Goal: Task Accomplishment & Management: Manage account settings

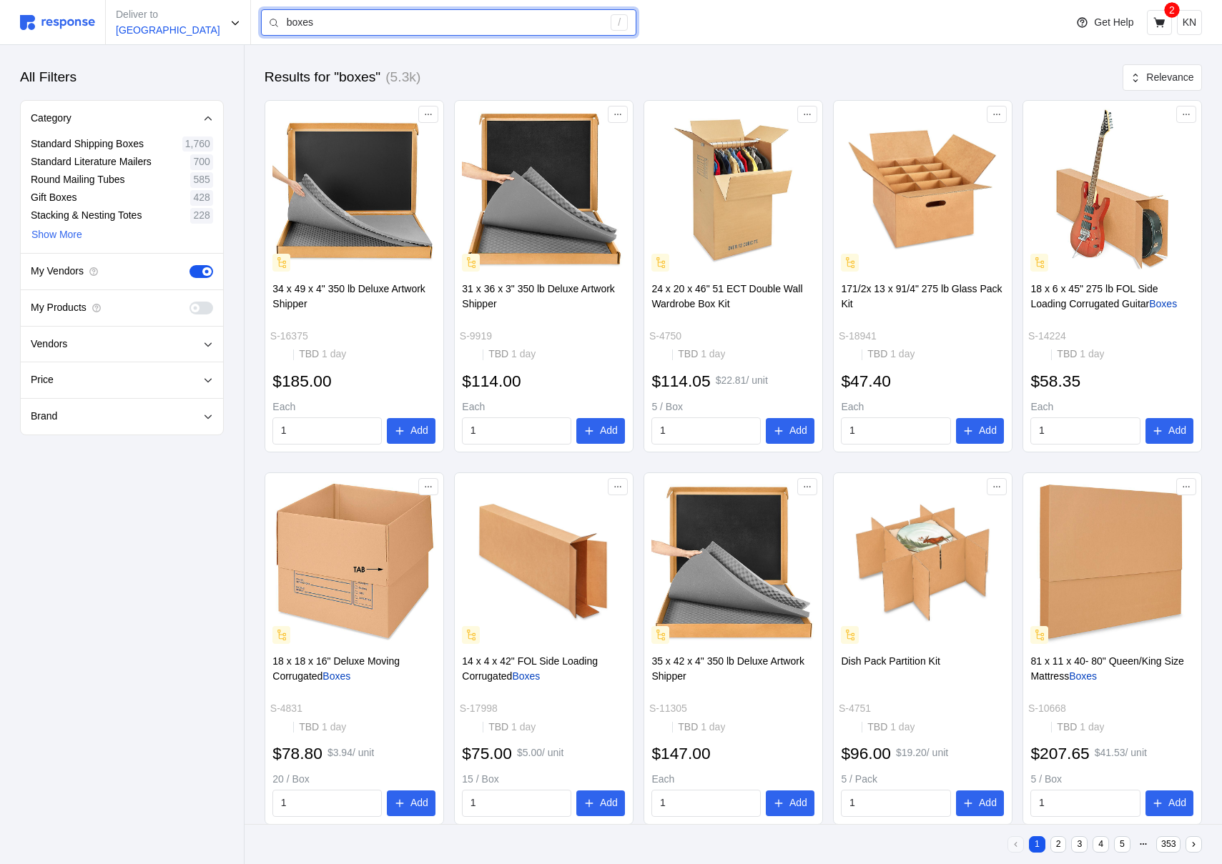
click at [455, 33] on input "boxes" at bounding box center [445, 23] width 317 height 26
click at [458, 46] on div "Results for "boxes" (5.3k) Relevance 34 x 49 x 4" 350 lb Deluxe Artwork Shipper…" at bounding box center [732, 651] width 977 height 1213
click at [478, 26] on input "boxes" at bounding box center [445, 23] width 317 height 26
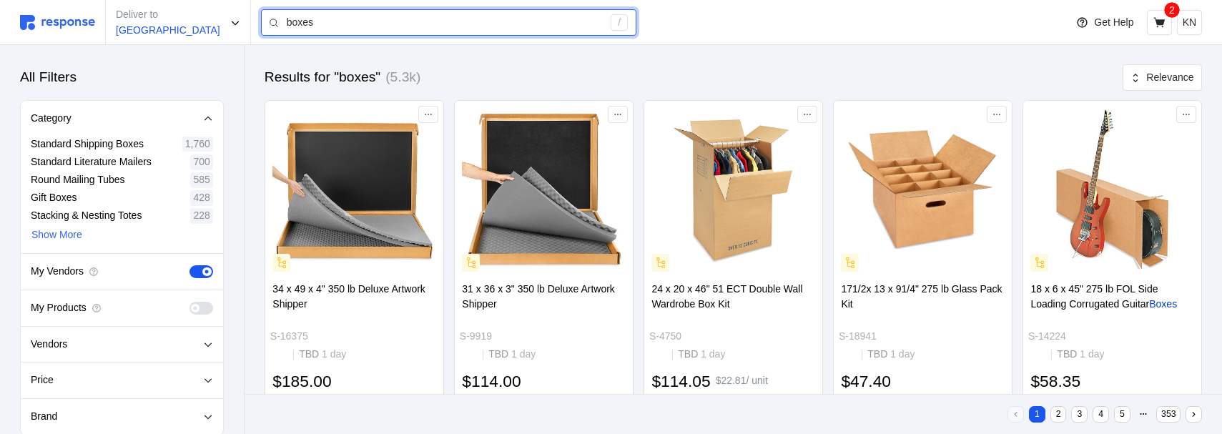
click at [370, 21] on input "boxes" at bounding box center [445, 23] width 317 height 26
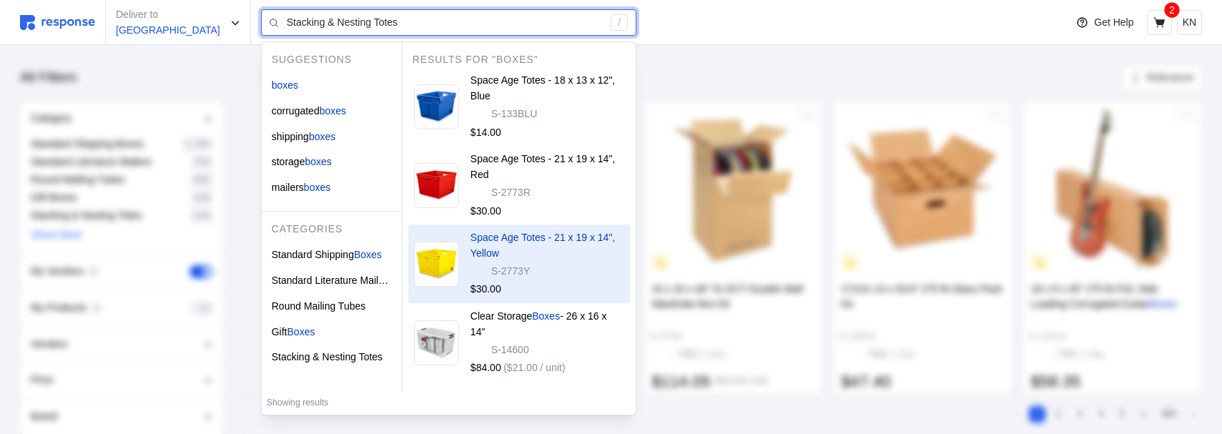
type input "boxes"
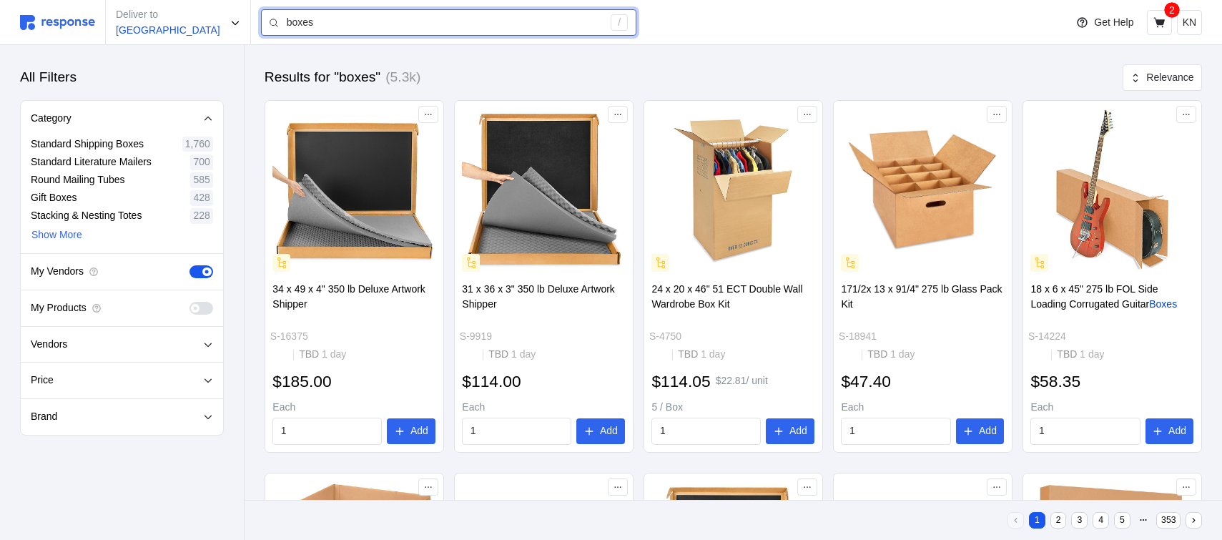
click at [361, 29] on input "boxes" at bounding box center [445, 23] width 317 height 26
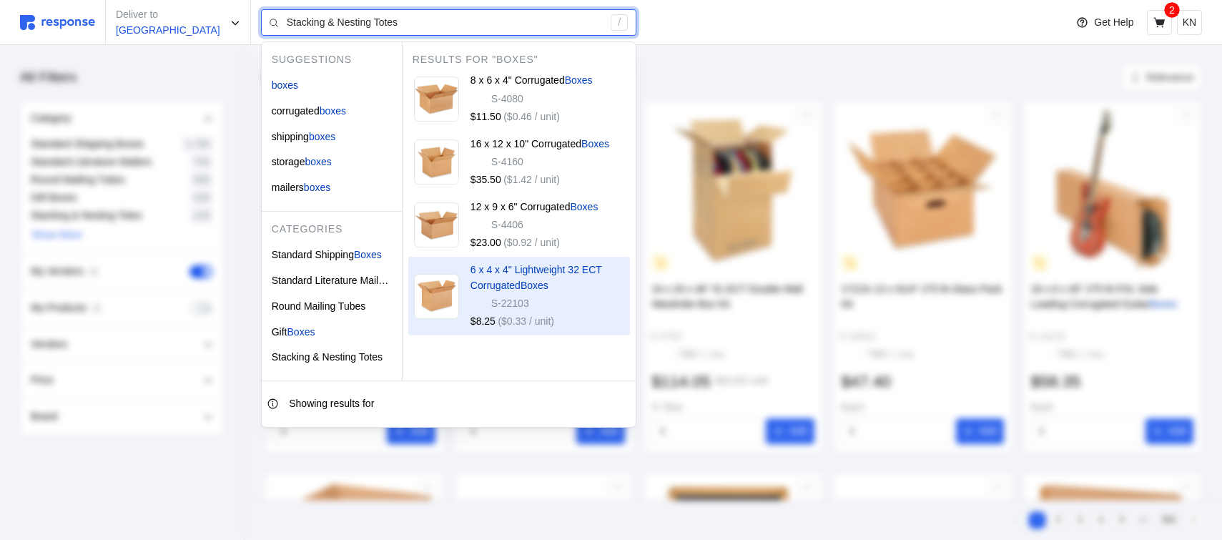
type input "boxes"
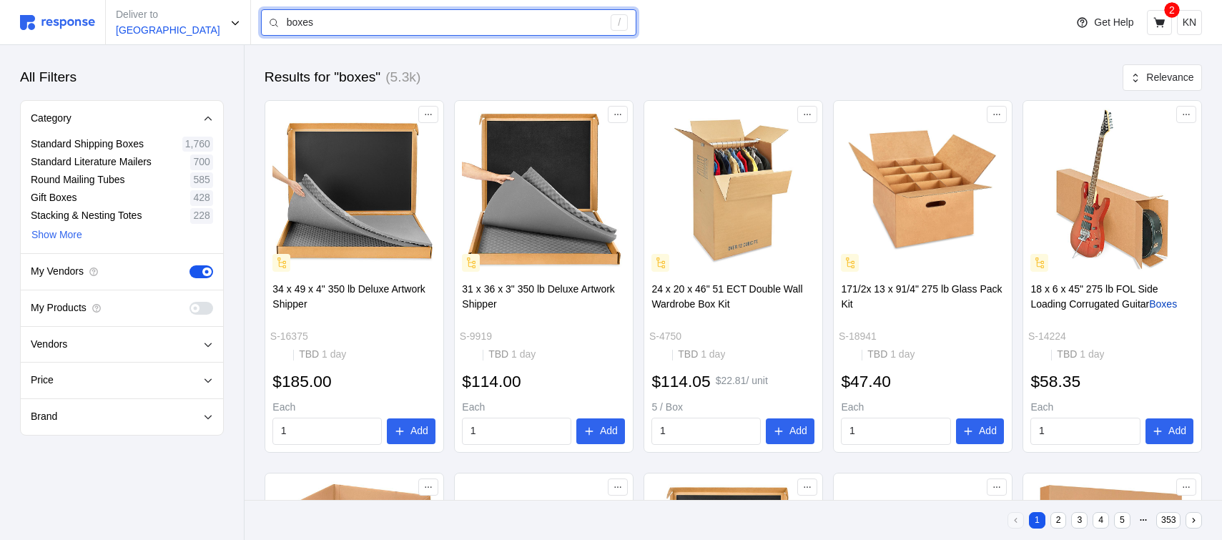
click at [377, 32] on input "boxes" at bounding box center [445, 23] width 317 height 26
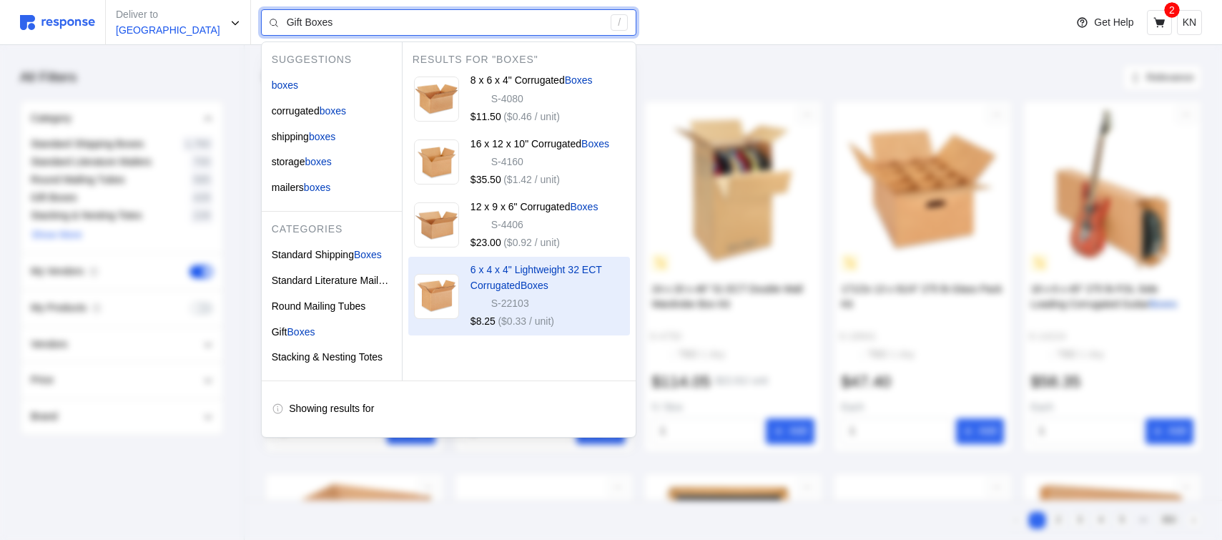
type input "boxes"
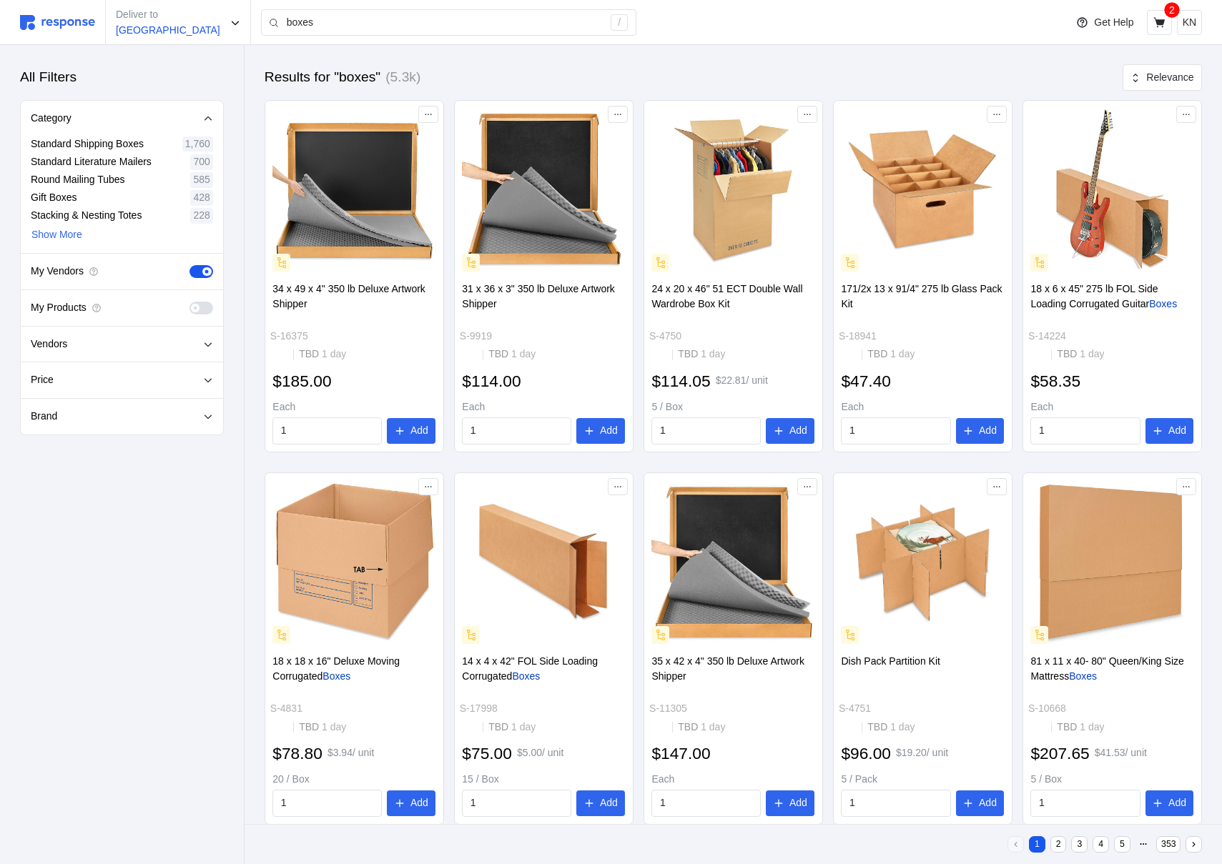
click at [54, 19] on img at bounding box center [57, 22] width 75 height 15
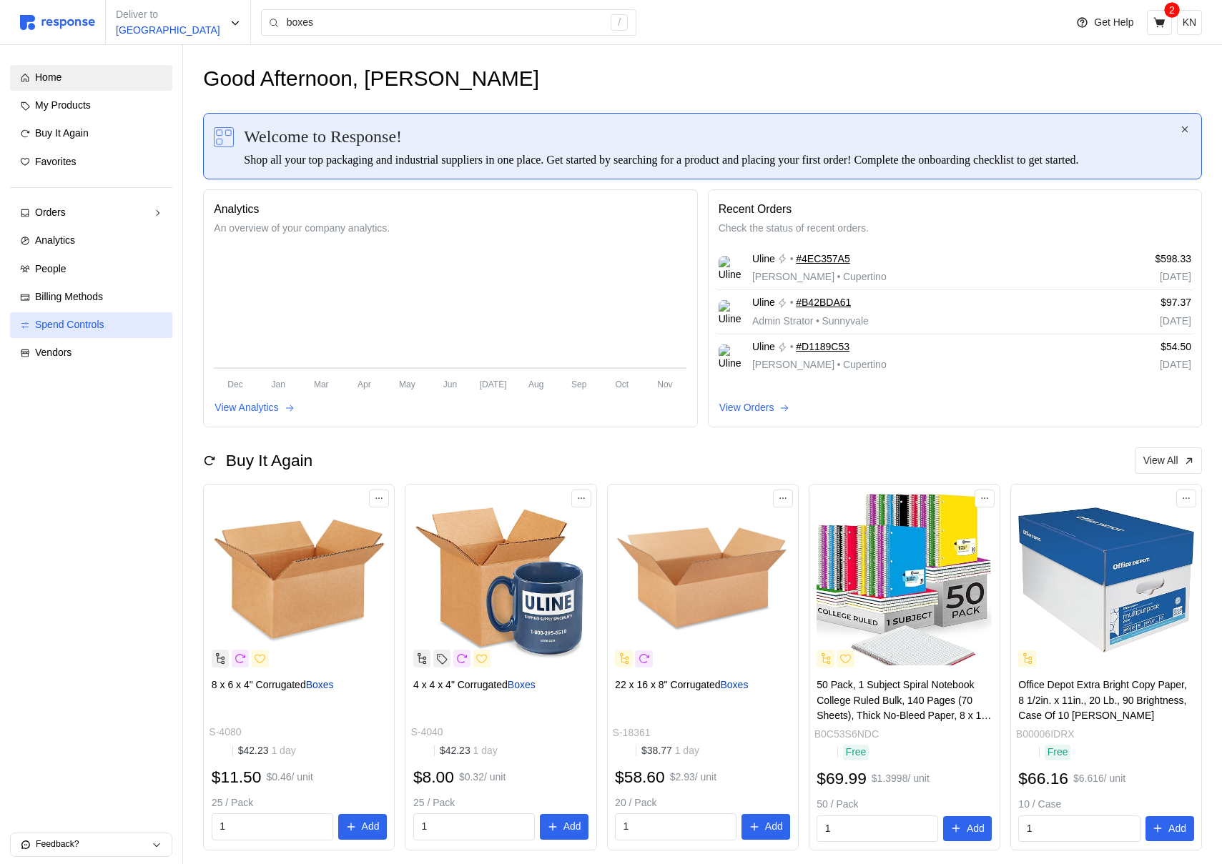
click at [101, 322] on span "Spend Controls" at bounding box center [69, 324] width 69 height 11
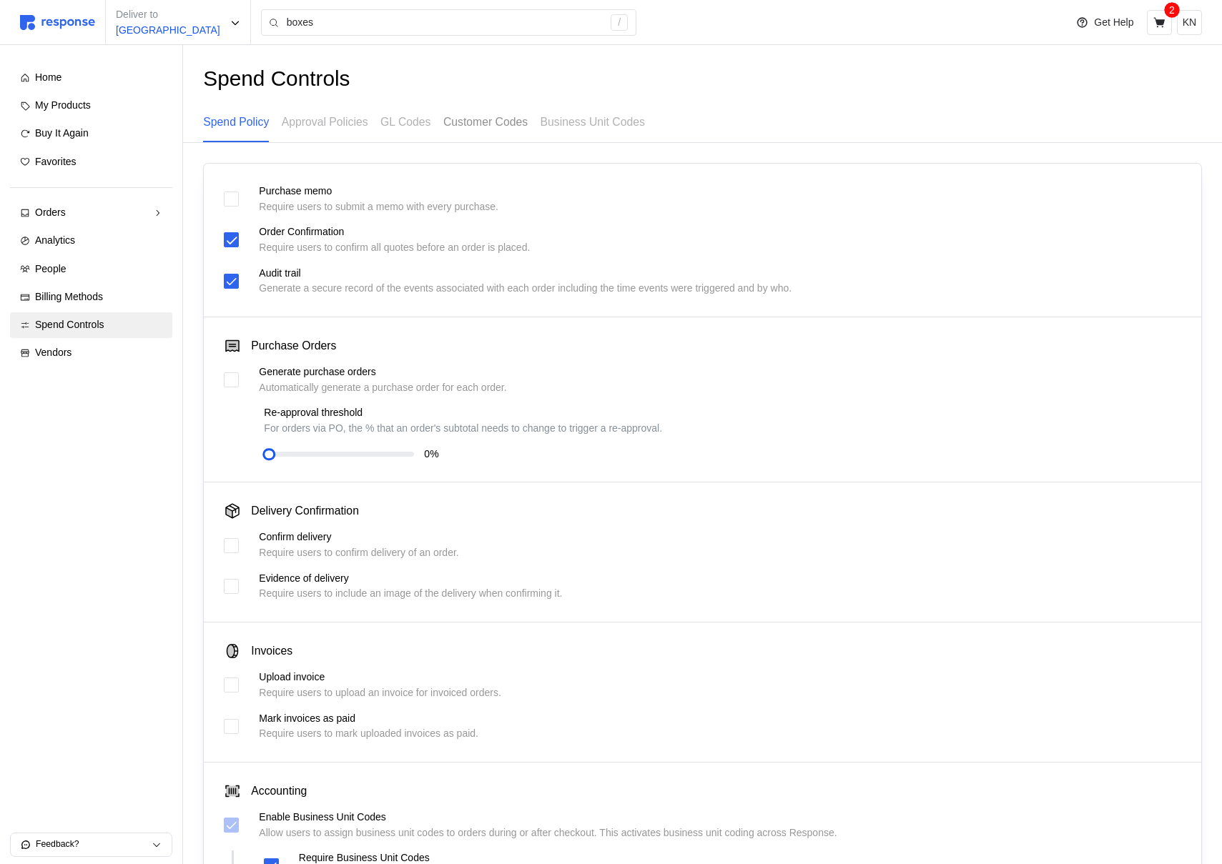
click at [496, 128] on p "Customer Codes" at bounding box center [485, 122] width 84 height 18
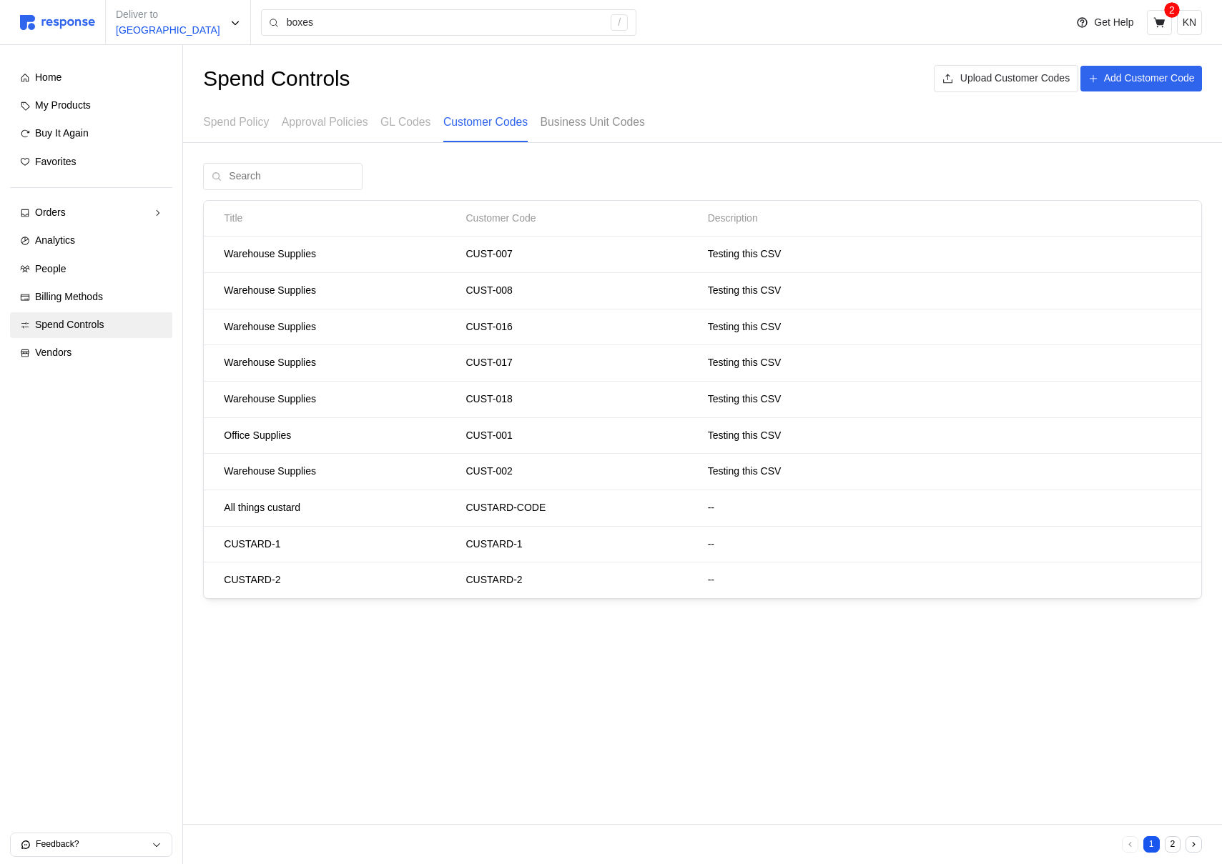
click at [578, 128] on p "Business Unit Codes" at bounding box center [592, 122] width 104 height 18
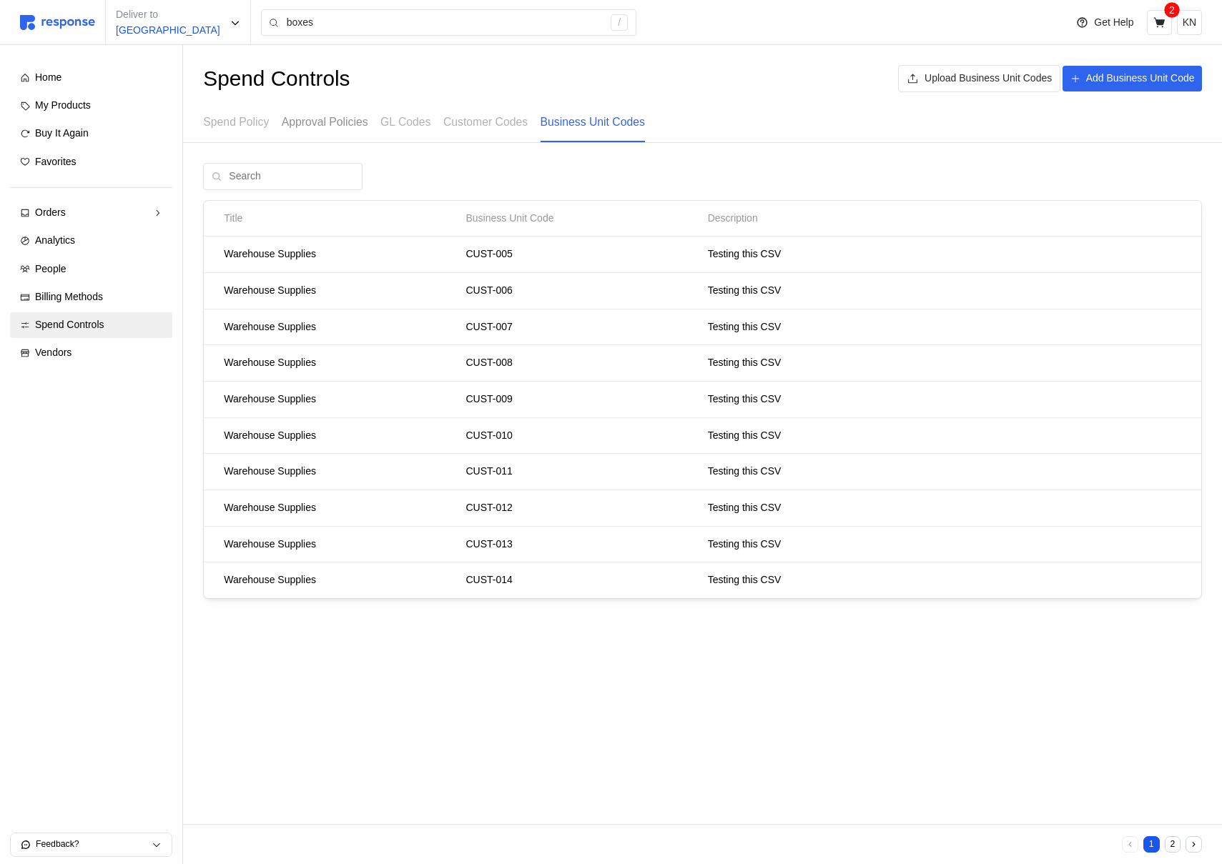
click at [323, 134] on div "Approval Policies" at bounding box center [325, 122] width 87 height 39
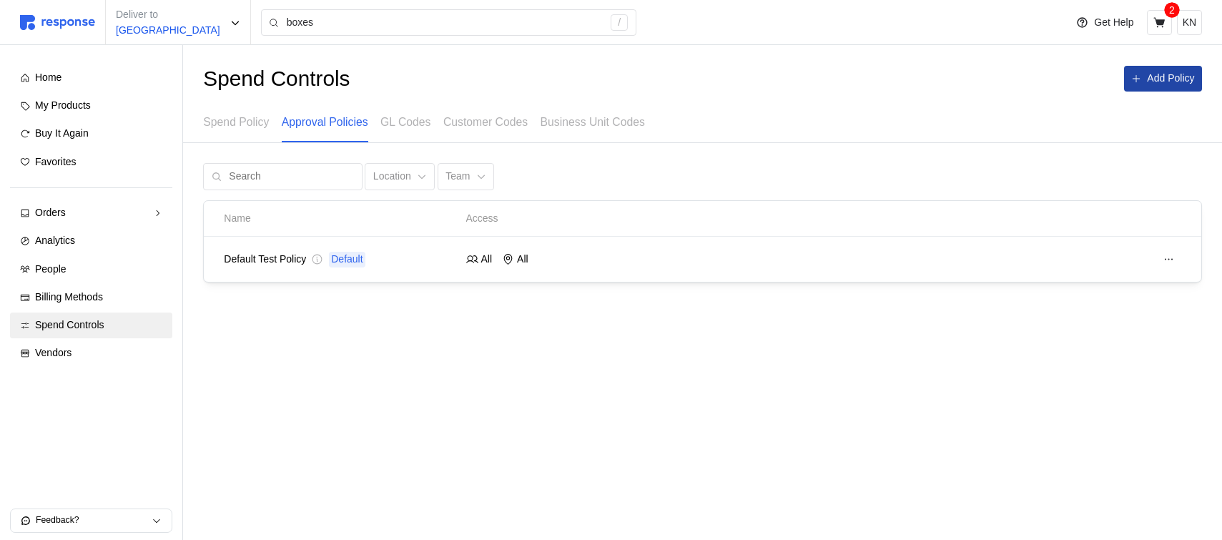
click at [1177, 70] on button "Add Policy" at bounding box center [1163, 79] width 78 height 26
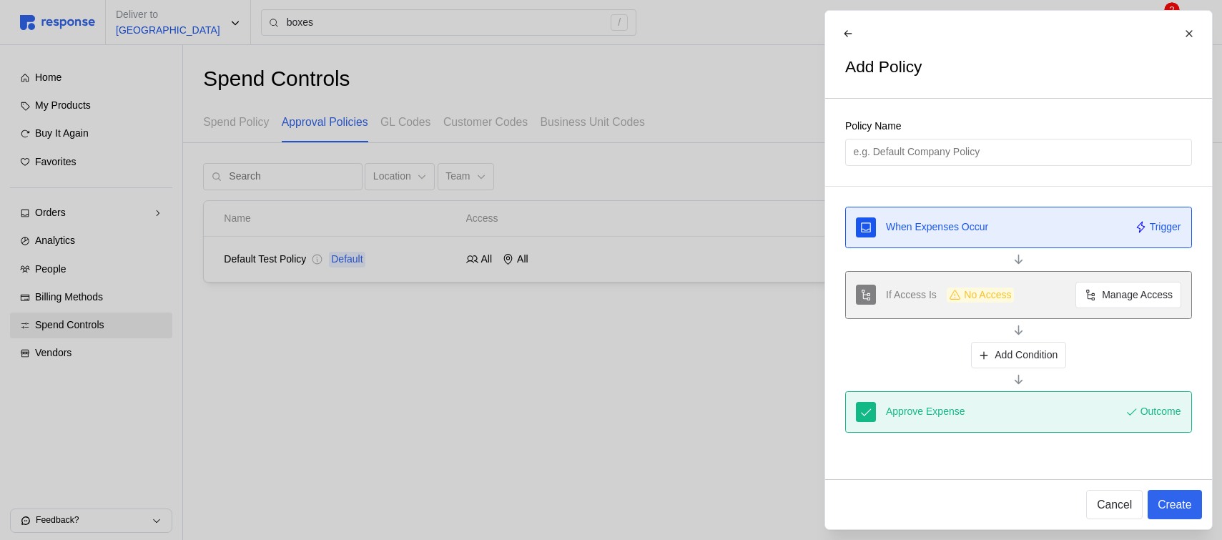
click at [488, 259] on div at bounding box center [611, 270] width 1222 height 540
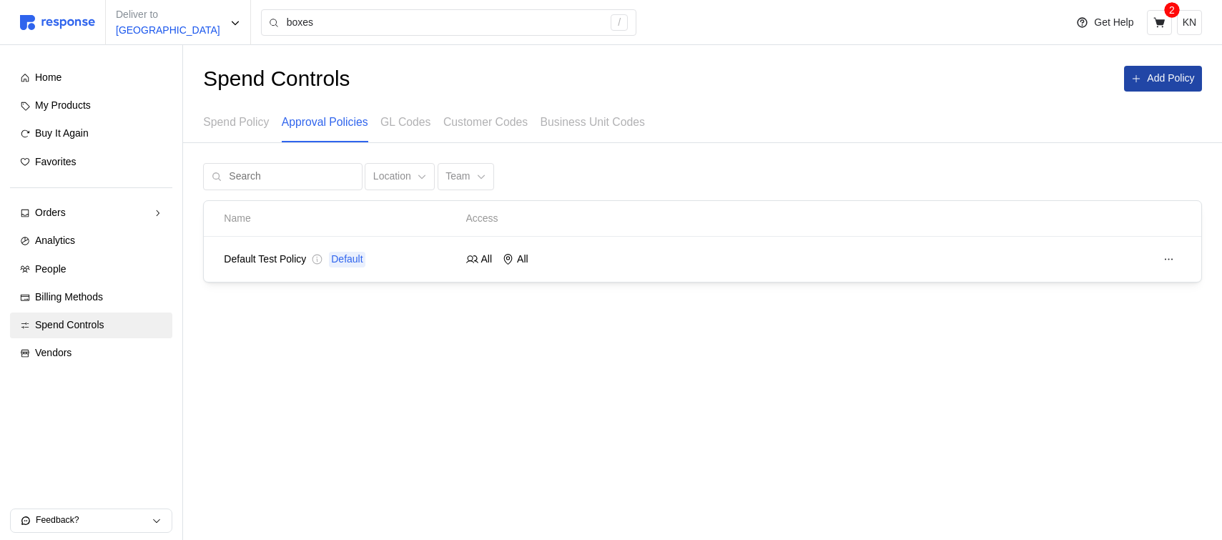
click at [1153, 82] on p "Add Policy" at bounding box center [1170, 79] width 47 height 16
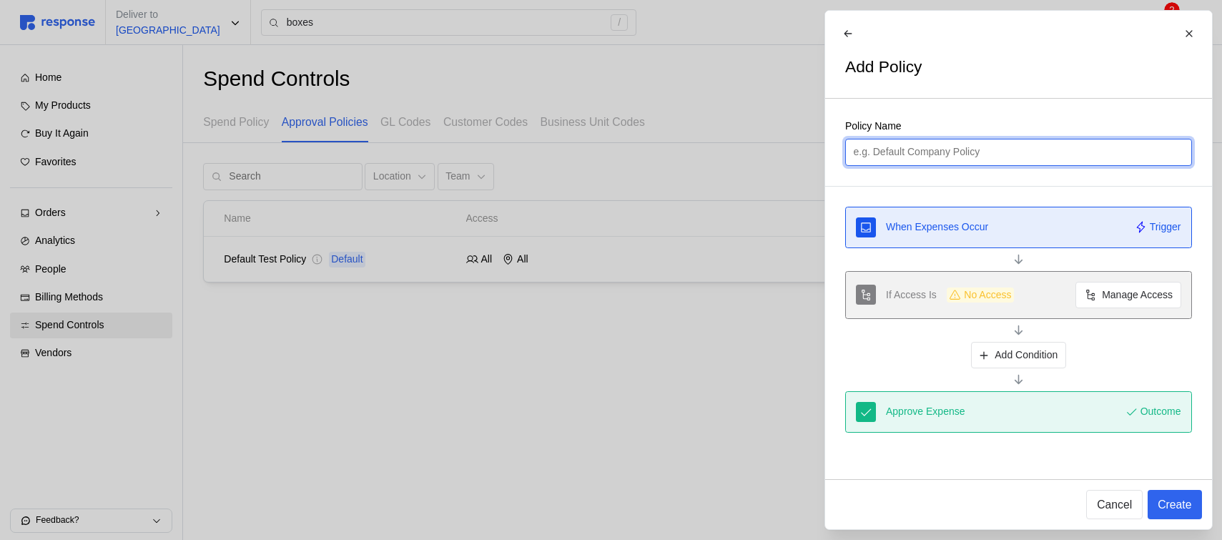
click at [973, 159] on input "text" at bounding box center [1018, 152] width 330 height 26
type input "Test"
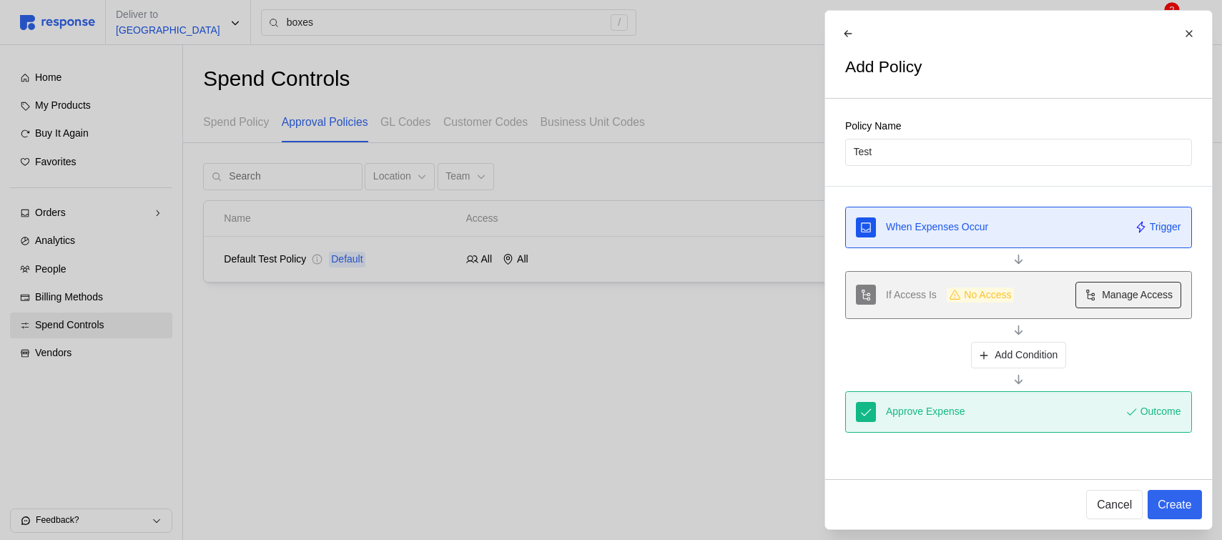
click at [1092, 297] on icon at bounding box center [1089, 295] width 13 height 13
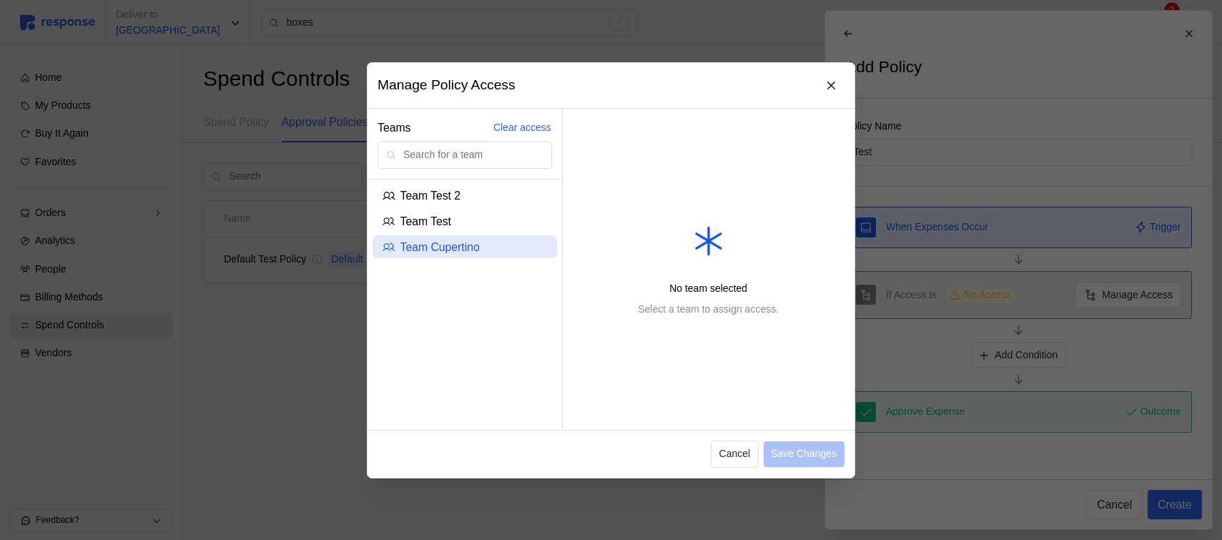
click at [465, 248] on p "Team Cupertino" at bounding box center [439, 246] width 79 height 18
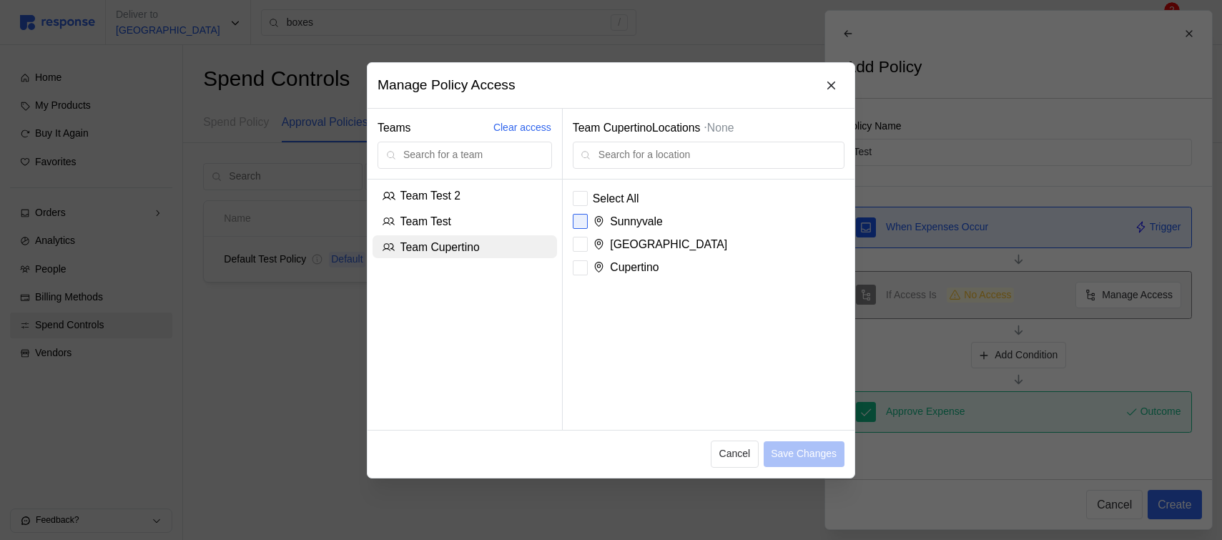
click at [585, 224] on div at bounding box center [580, 221] width 15 height 15
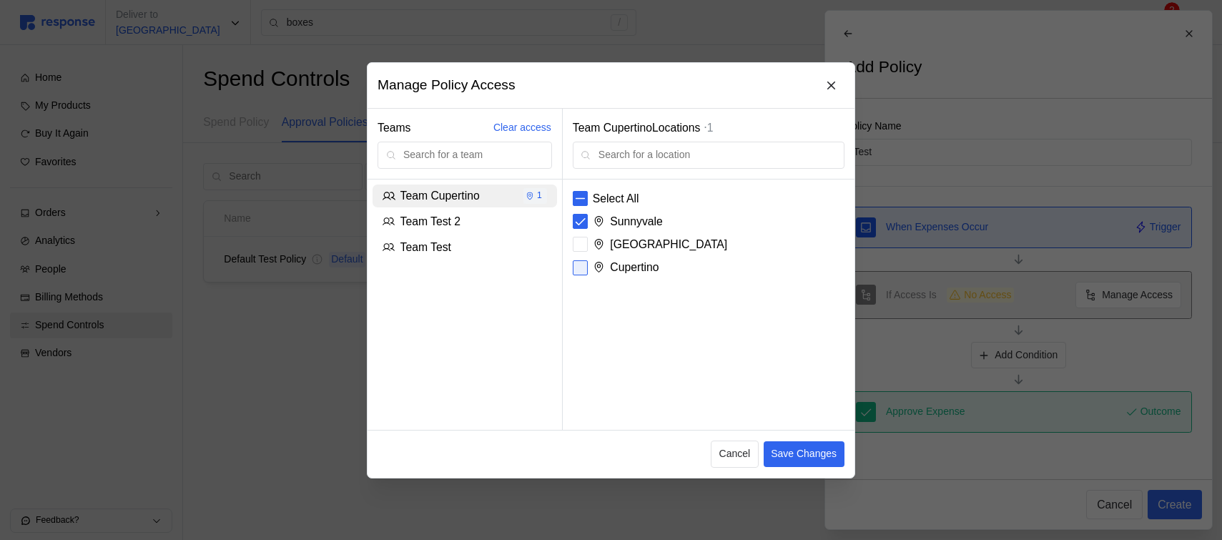
click at [583, 265] on icon at bounding box center [580, 267] width 10 height 7
click at [800, 458] on p "Save Changes" at bounding box center [804, 454] width 66 height 16
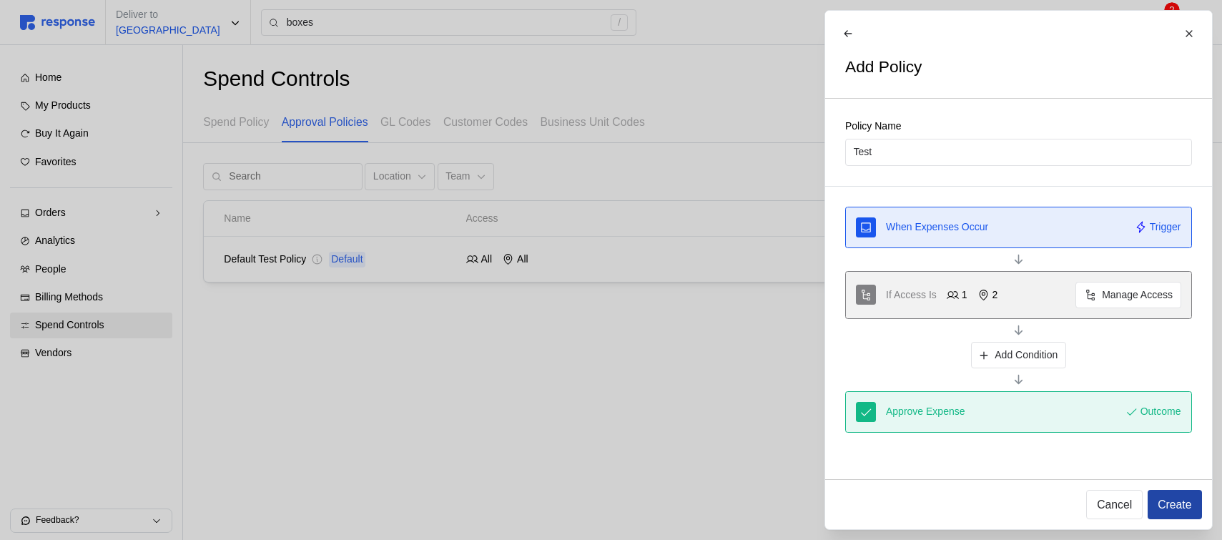
click at [1172, 507] on p "Create" at bounding box center [1174, 504] width 34 height 18
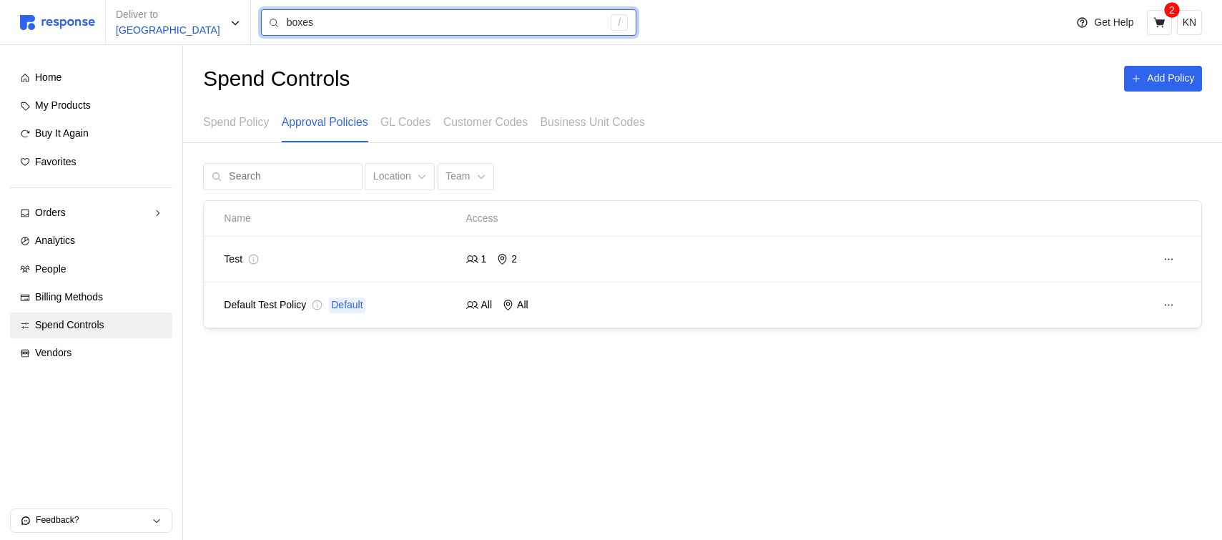
click at [327, 22] on input "boxes" at bounding box center [445, 23] width 317 height 26
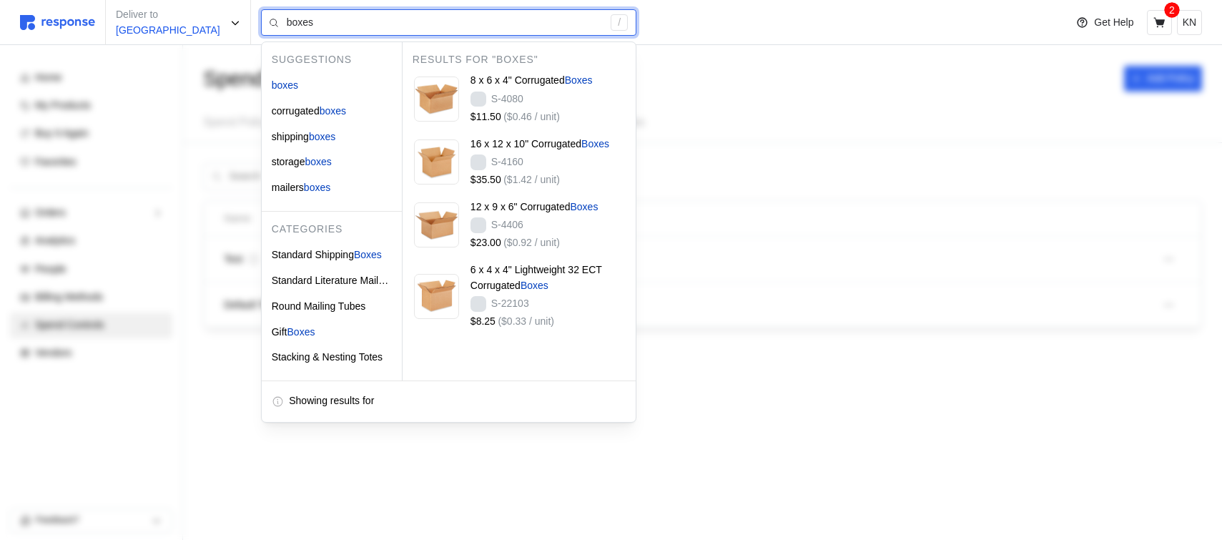
click at [327, 22] on input "boxes" at bounding box center [445, 23] width 317 height 26
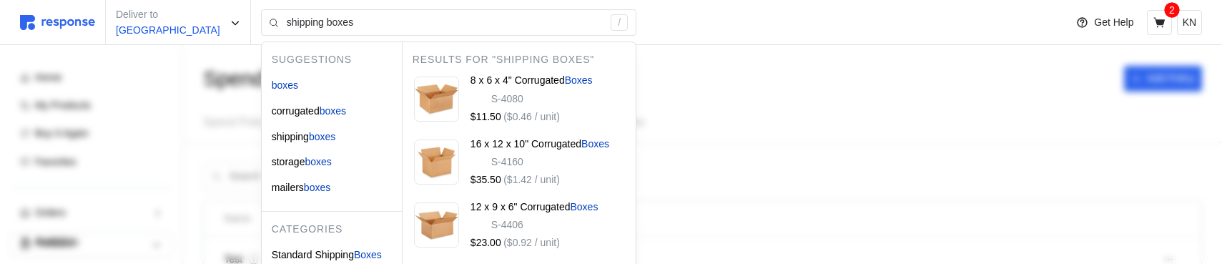
type input "boxes"
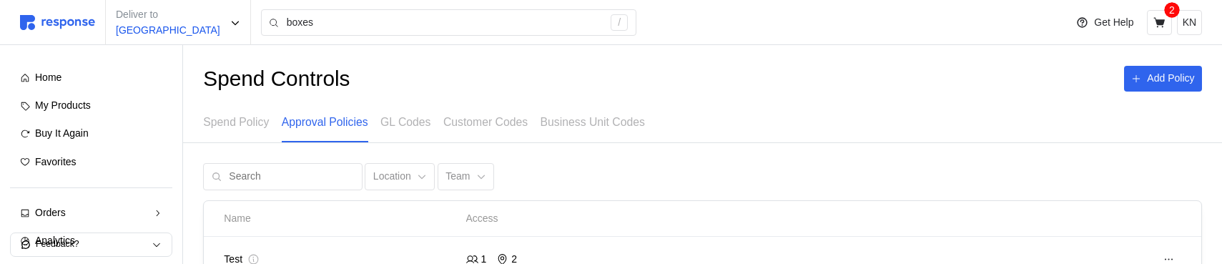
click at [525, 158] on div "Spend Controls Add Policy Spend Policy Approval Policies GL Codes Customer Code…" at bounding box center [702, 234] width 1039 height 378
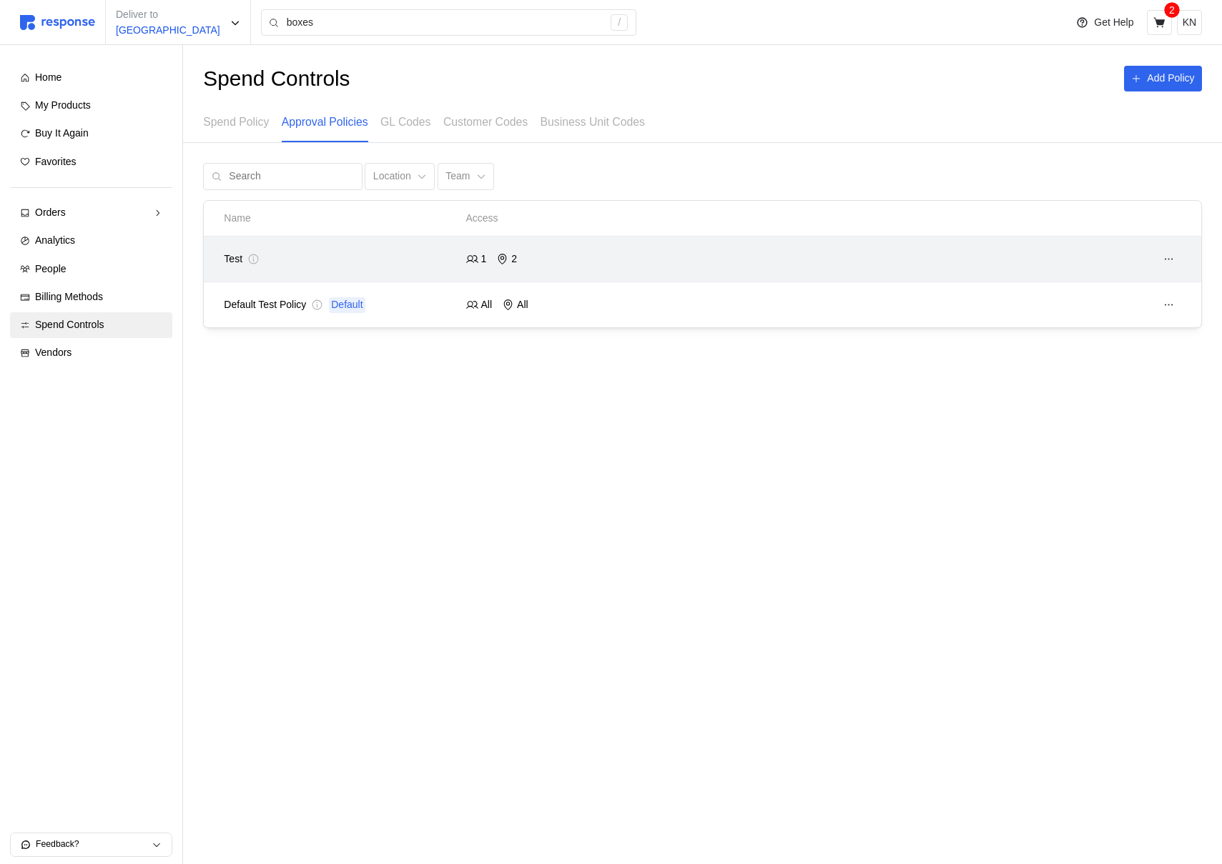
click at [543, 262] on div "1 2" at bounding box center [582, 260] width 232 height 16
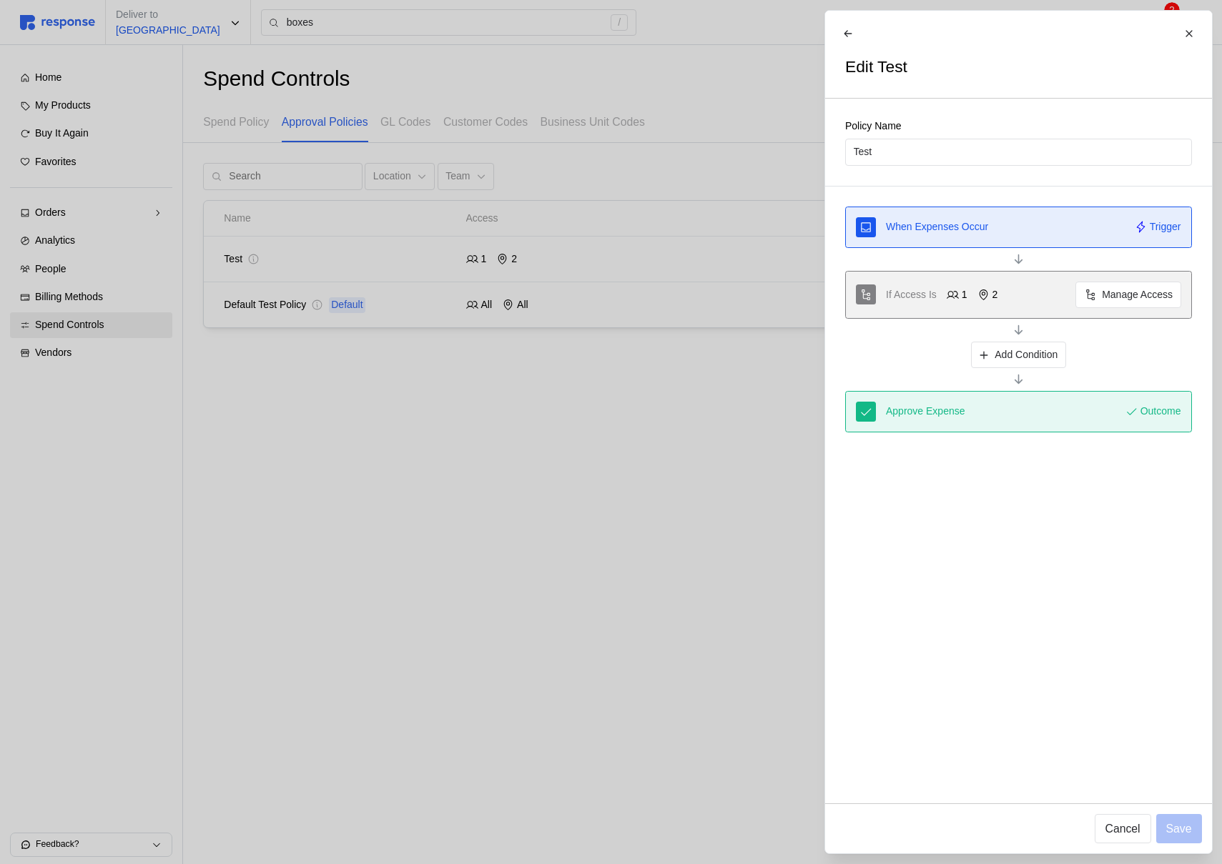
click at [698, 313] on div at bounding box center [611, 432] width 1222 height 864
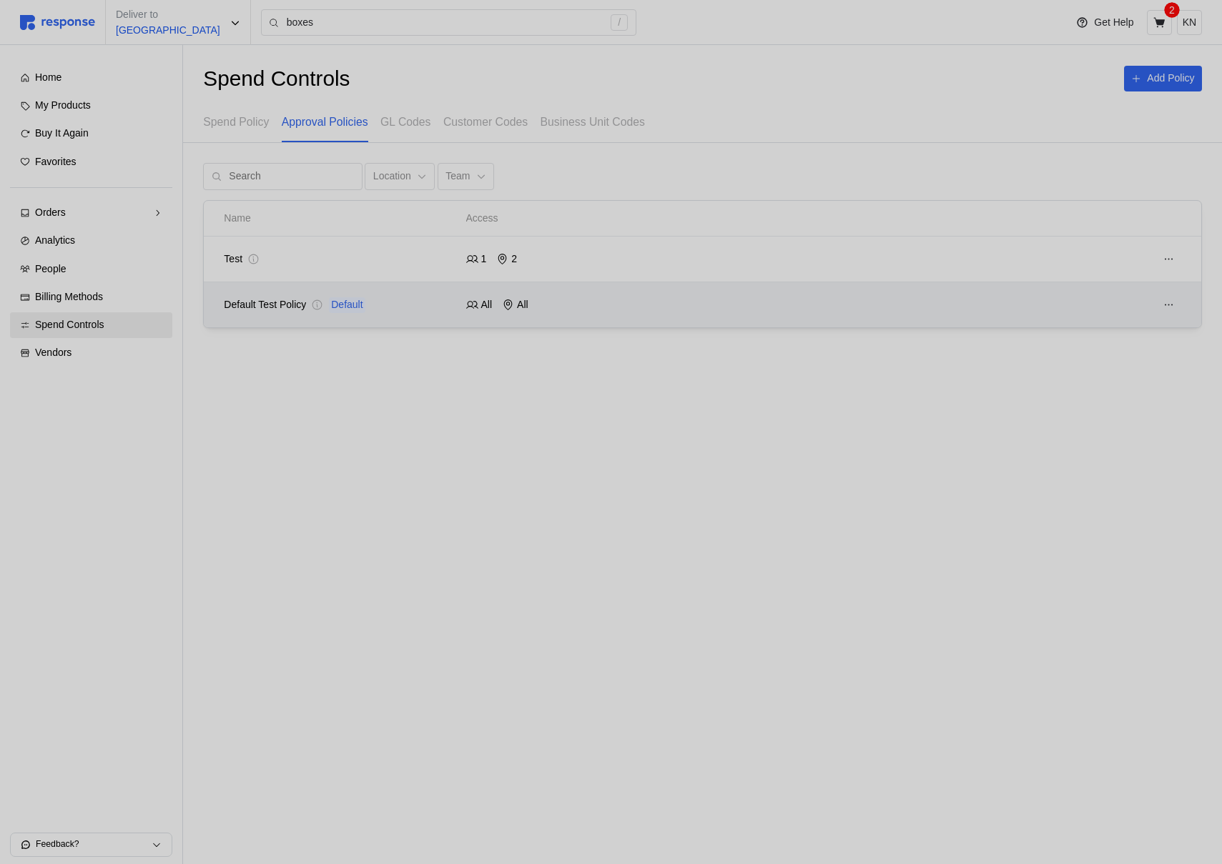
click at [712, 292] on div at bounding box center [944, 304] width 483 height 35
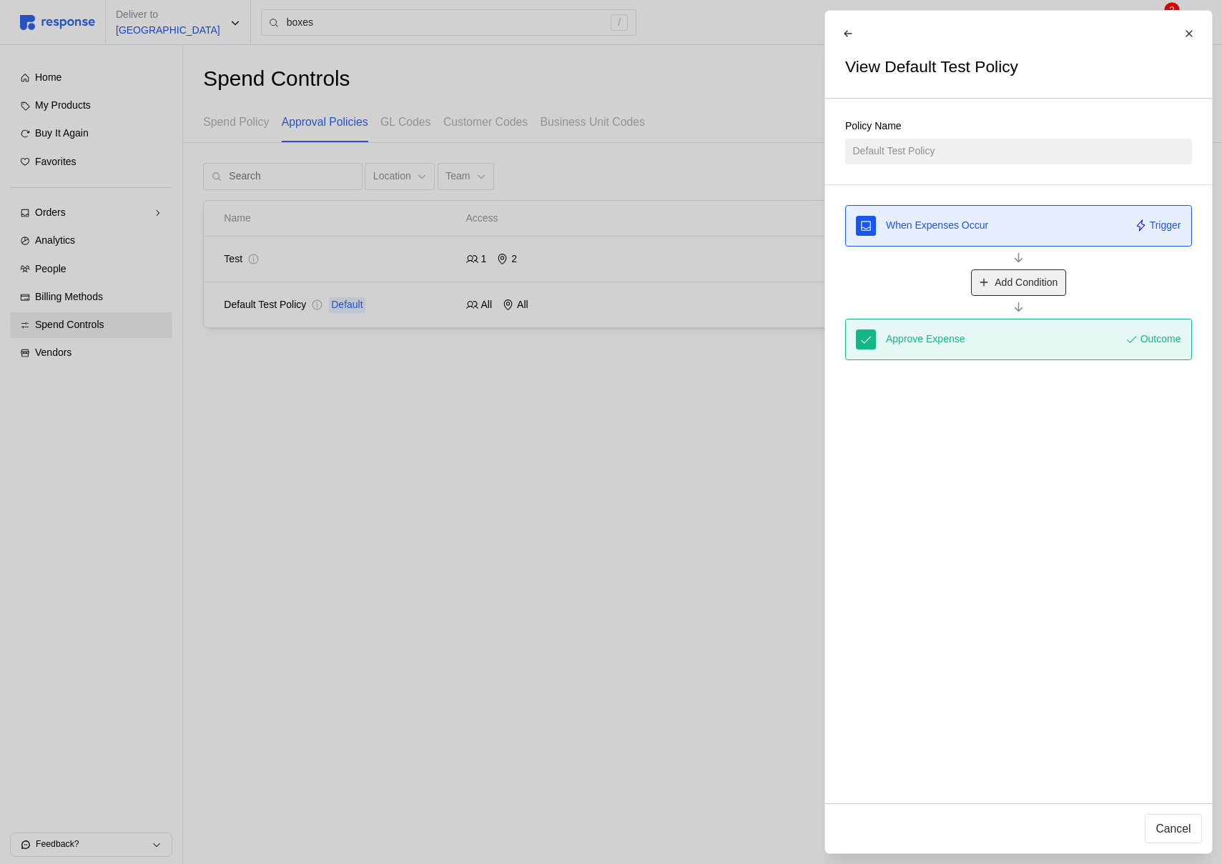
click at [1041, 281] on p "Add Condition" at bounding box center [1025, 283] width 63 height 16
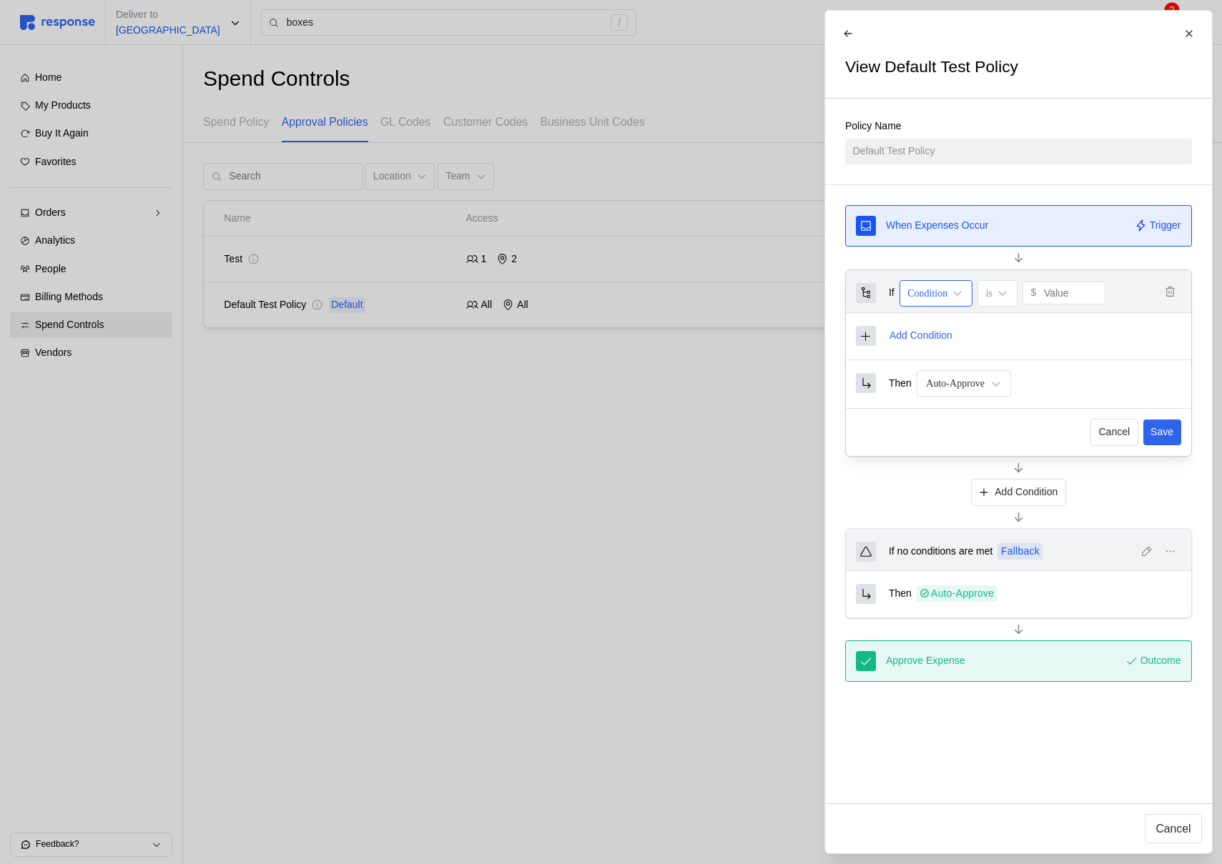
click at [947, 297] on div "Condition" at bounding box center [927, 293] width 40 height 15
click at [952, 338] on div "User Role" at bounding box center [959, 332] width 107 height 26
click at [1050, 297] on p "Select roles" at bounding box center [1062, 294] width 52 height 16
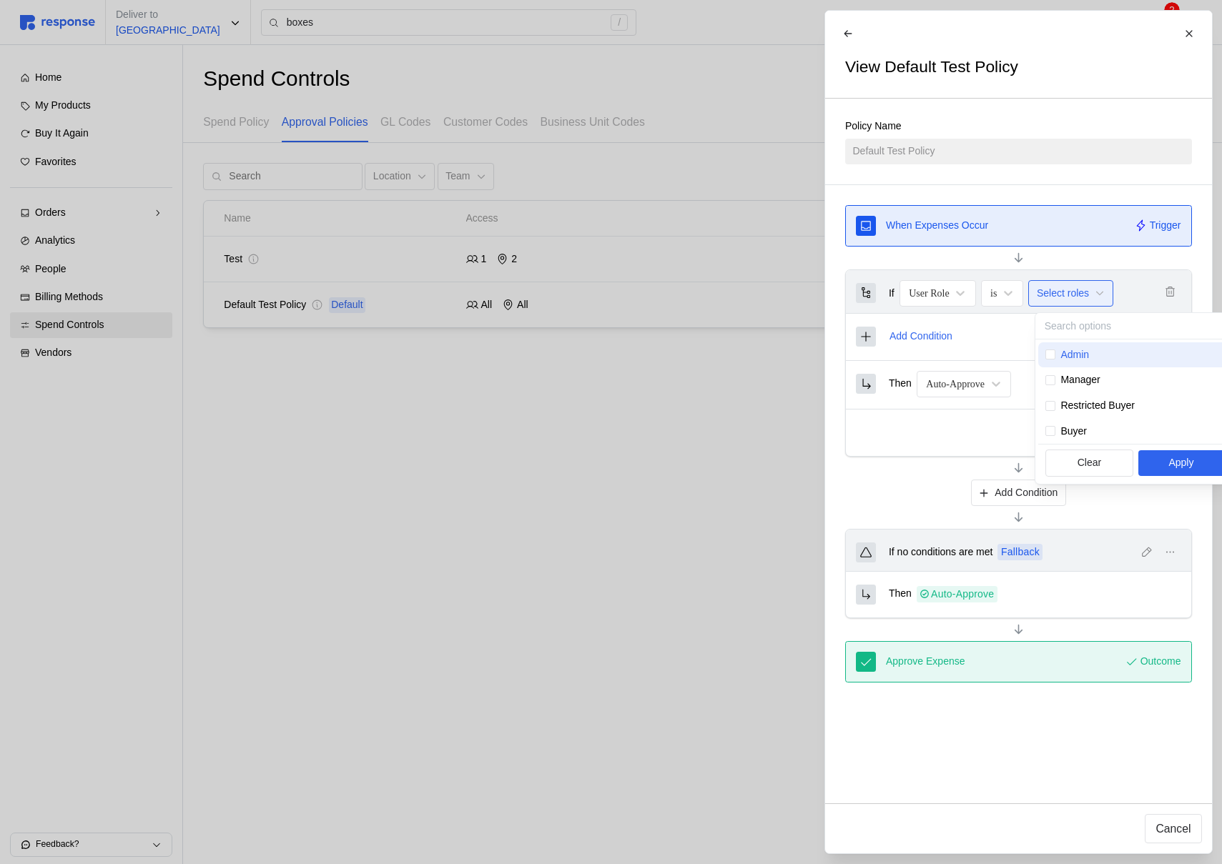
click at [1069, 355] on p "Admin" at bounding box center [1074, 355] width 29 height 16
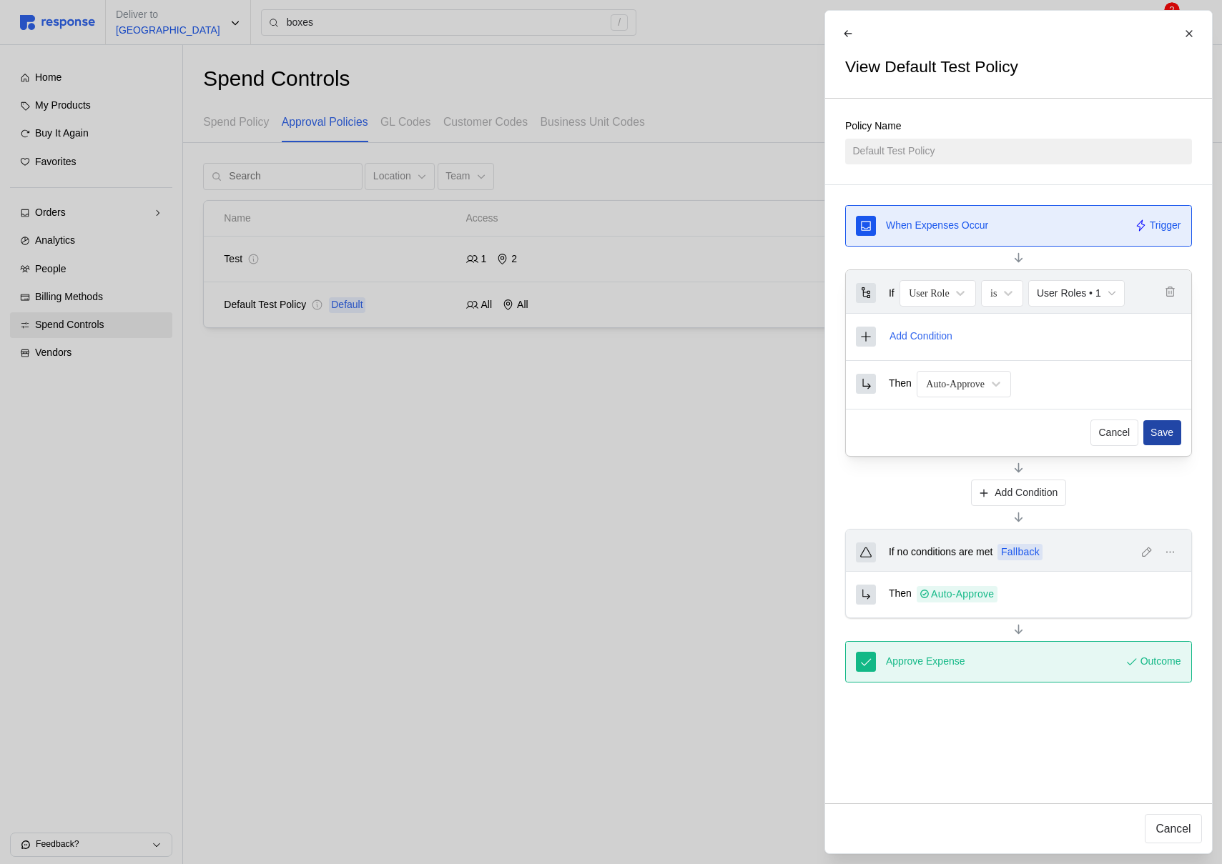
click at [1157, 436] on p "Save" at bounding box center [1161, 433] width 23 height 16
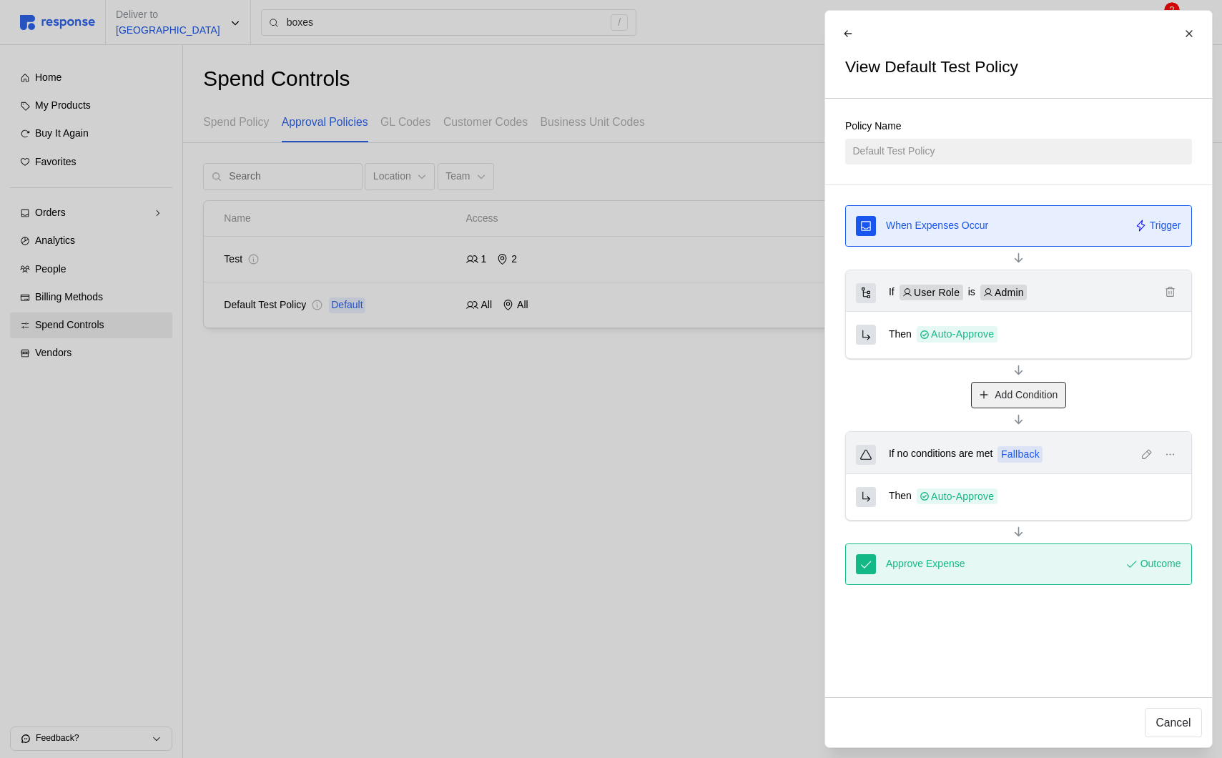
click at [1047, 384] on button "Add Condition" at bounding box center [1017, 395] width 95 height 27
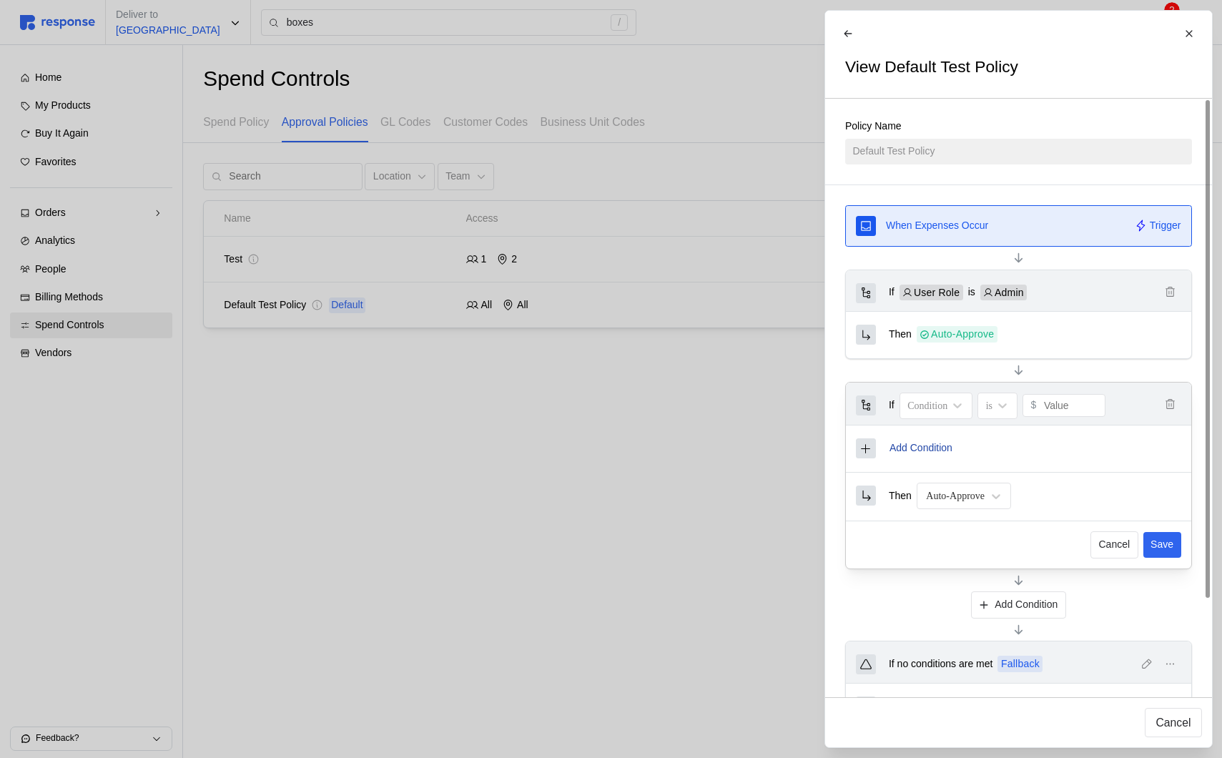
click at [924, 444] on p "Add Condition" at bounding box center [920, 448] width 63 height 16
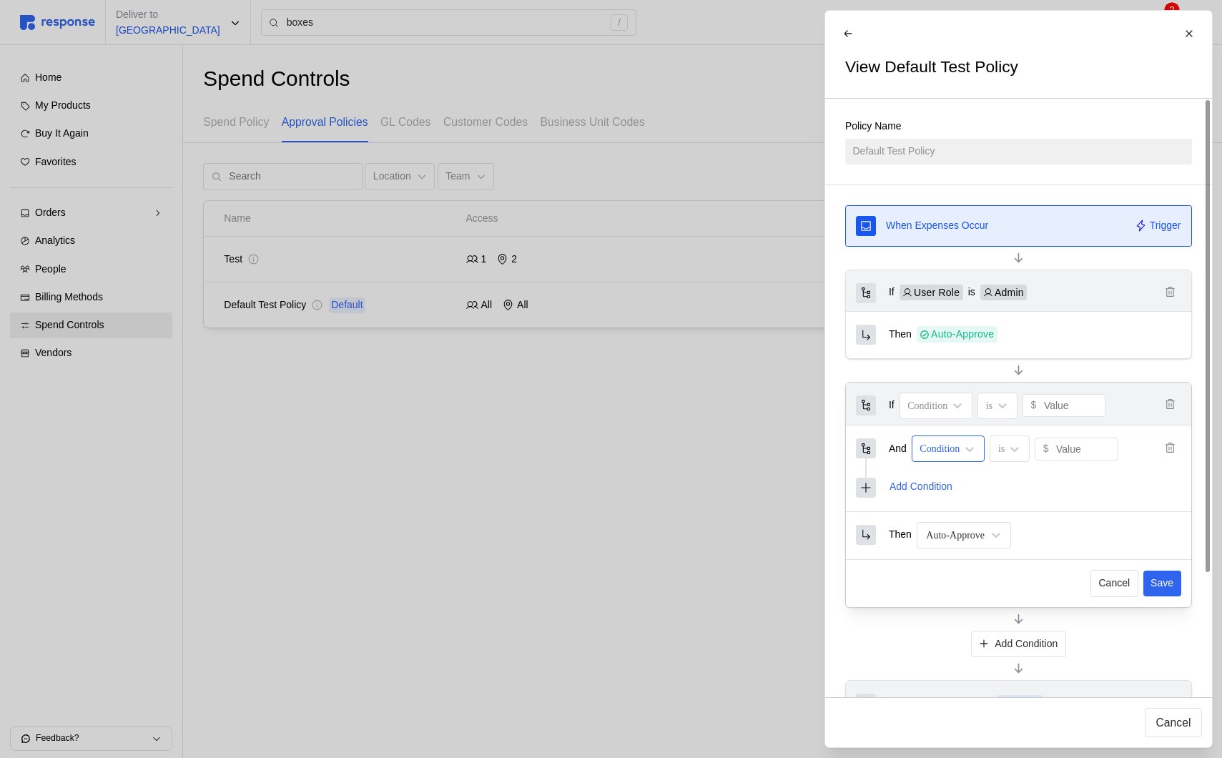
click at [932, 450] on div "Condition" at bounding box center [939, 448] width 40 height 15
click at [967, 484] on div "User Role" at bounding box center [971, 487] width 107 height 26
click at [944, 400] on div "Condition" at bounding box center [927, 405] width 40 height 15
click at [948, 468] on div "Amount" at bounding box center [959, 471] width 107 height 26
click at [1053, 411] on input "0" at bounding box center [1069, 405] width 54 height 21
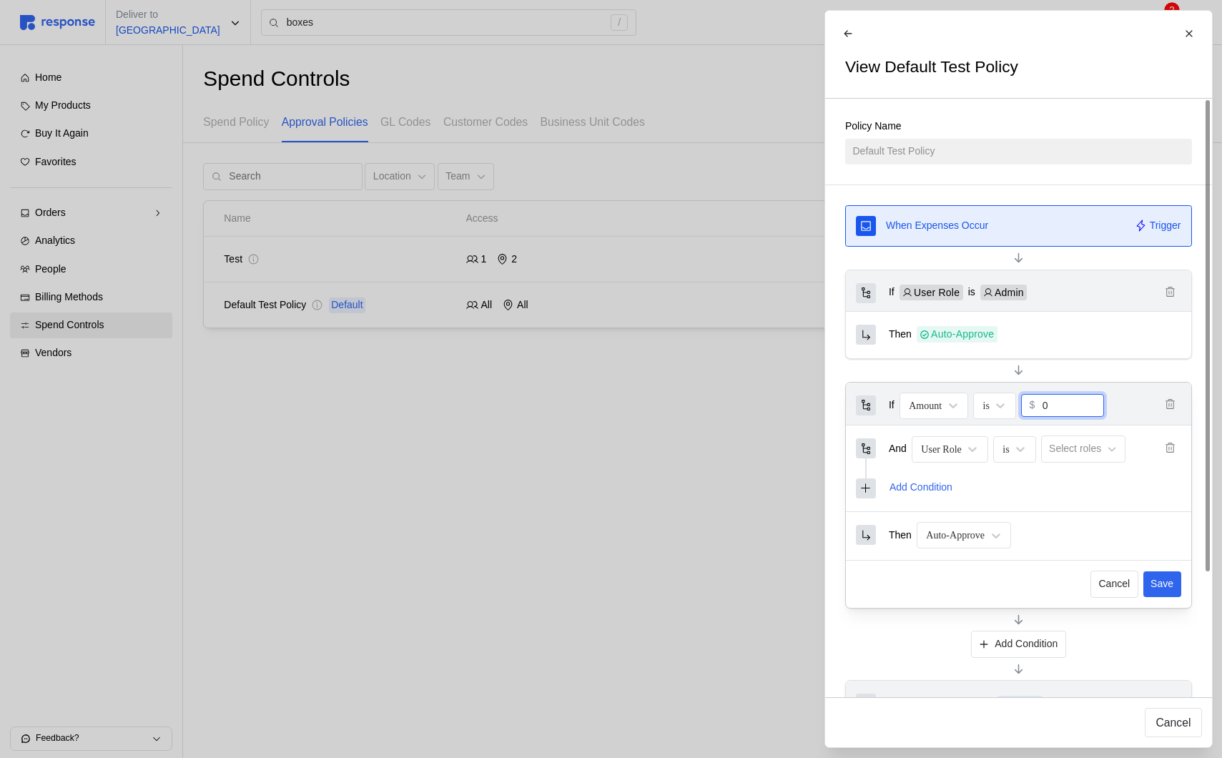
click at [1053, 411] on input "0" at bounding box center [1069, 405] width 54 height 21
type input "100"
click at [1060, 449] on p "Select roles" at bounding box center [1075, 449] width 52 height 16
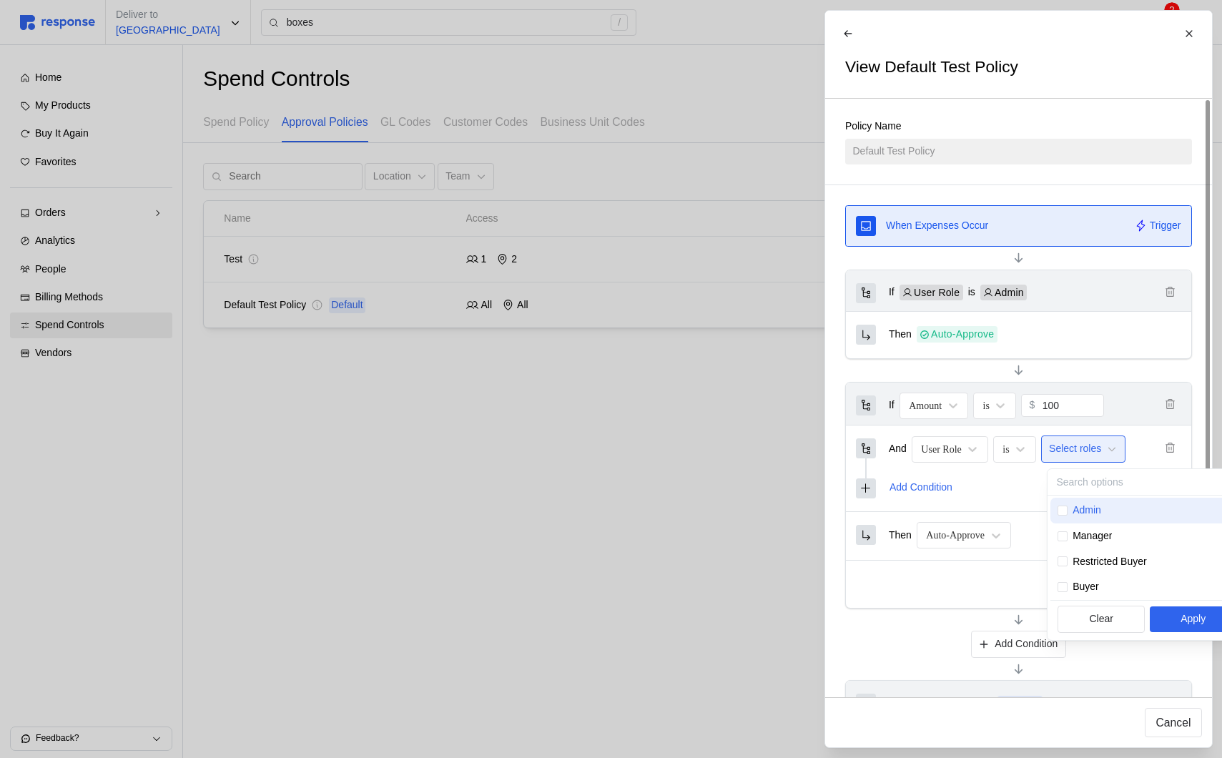
click at [1076, 503] on p "Admin" at bounding box center [1086, 511] width 29 height 16
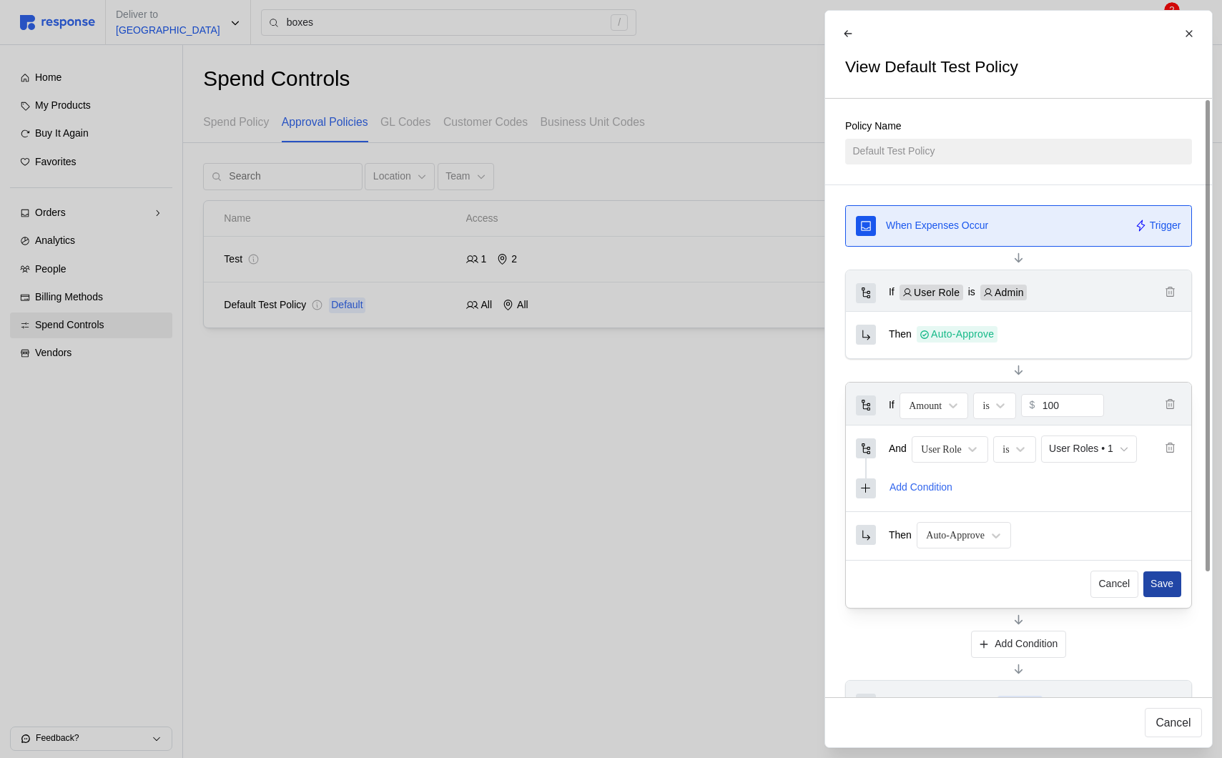
click at [1175, 587] on button "Save" at bounding box center [1161, 584] width 38 height 26
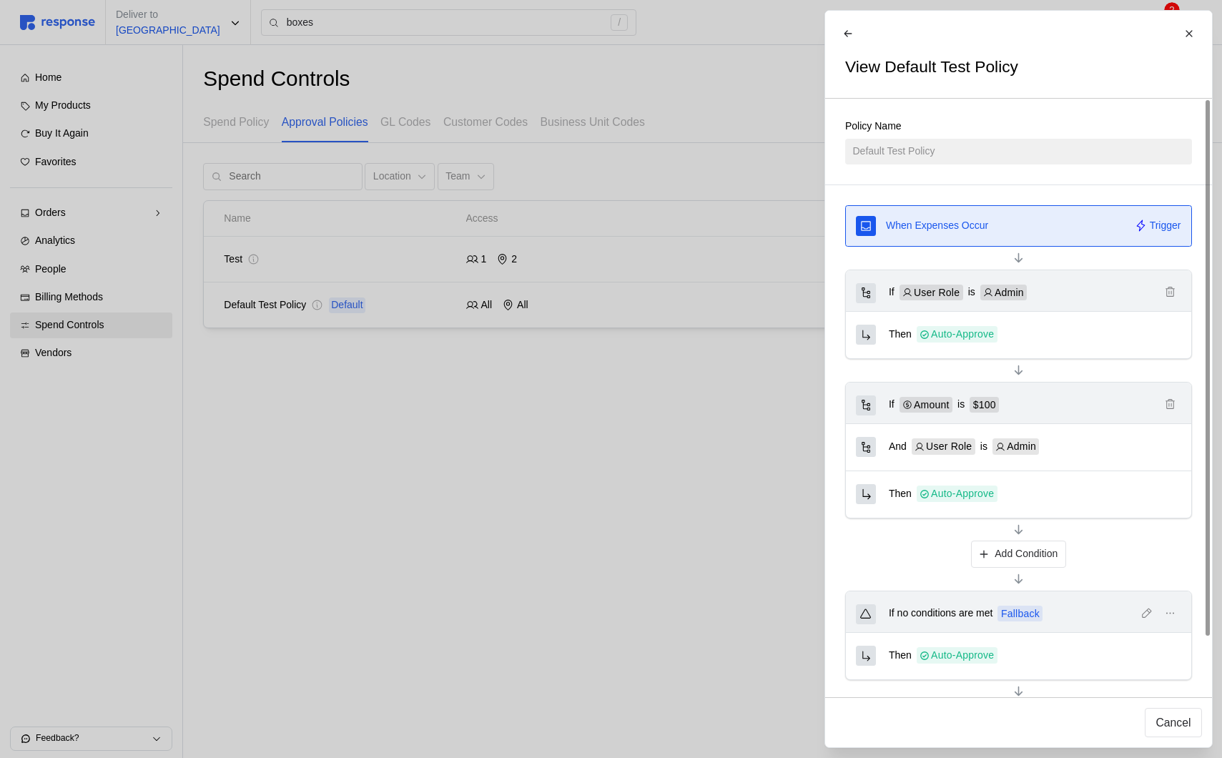
click at [573, 451] on div at bounding box center [611, 379] width 1222 height 758
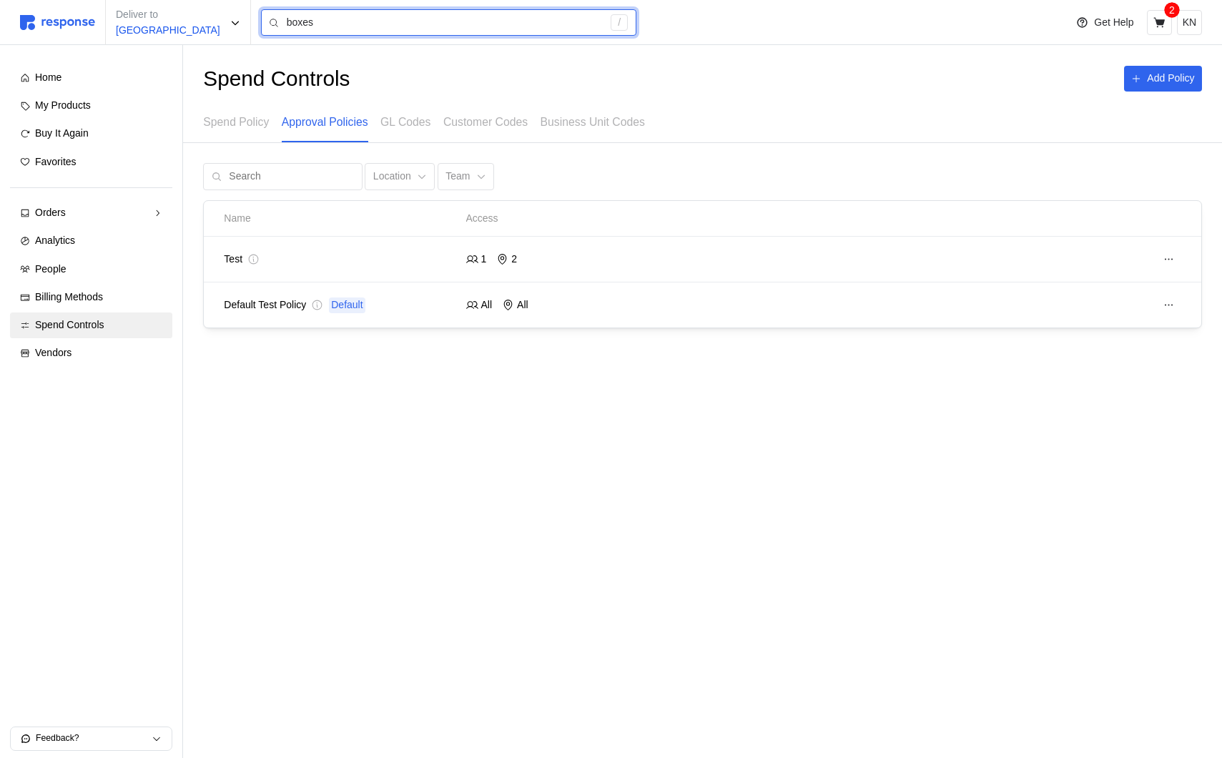
click at [321, 32] on input "boxes" at bounding box center [445, 23] width 317 height 26
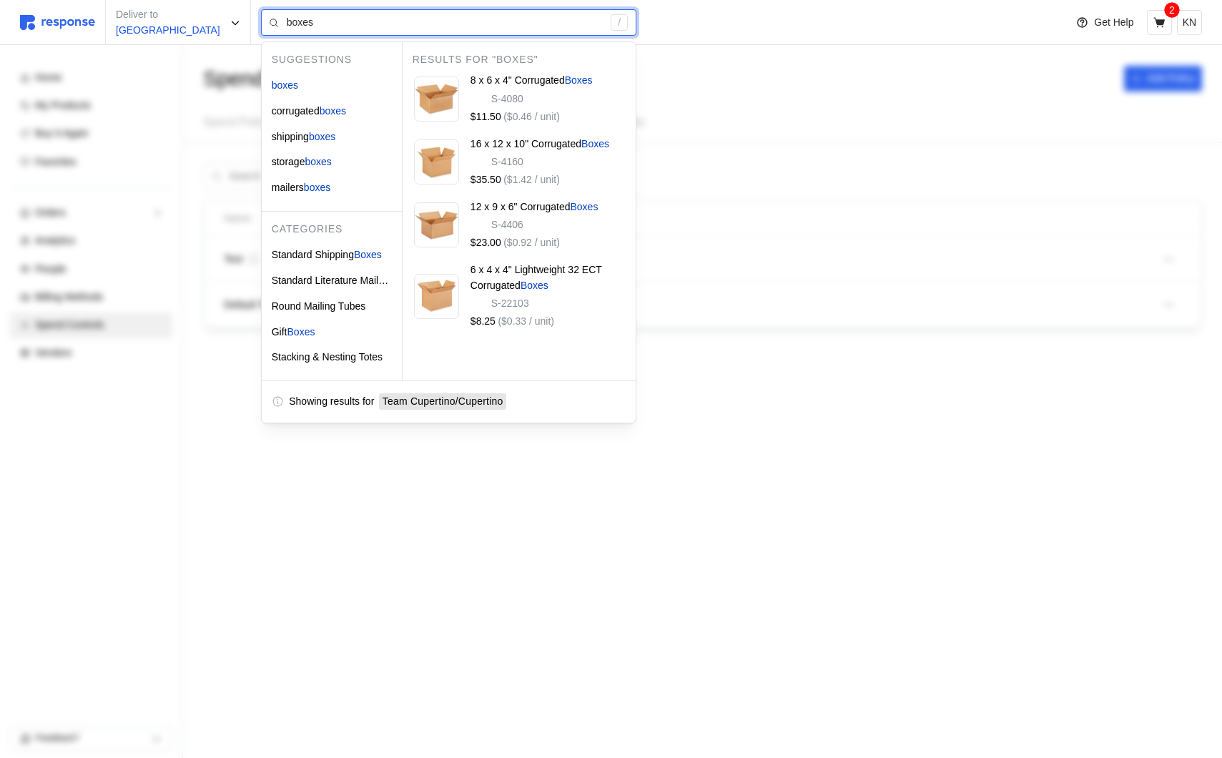
click at [317, 20] on input "boxes" at bounding box center [445, 23] width 317 height 26
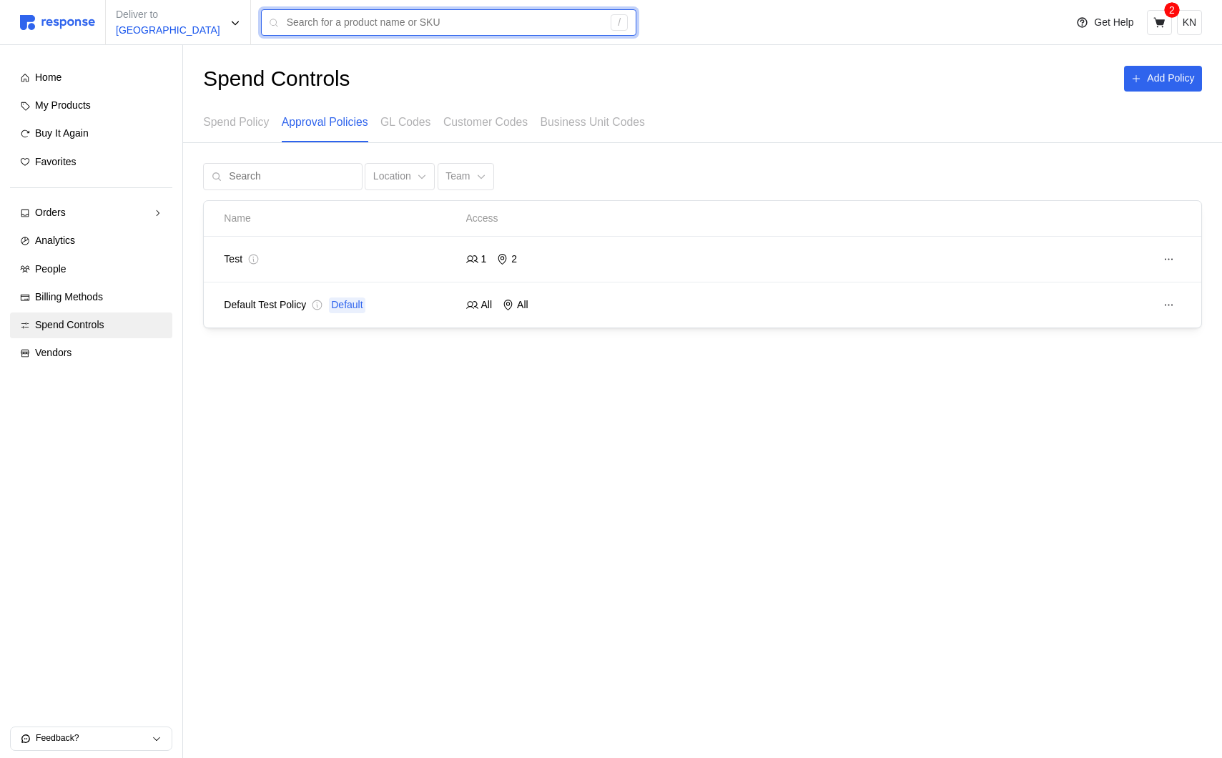
click at [317, 21] on input "text" at bounding box center [445, 23] width 317 height 26
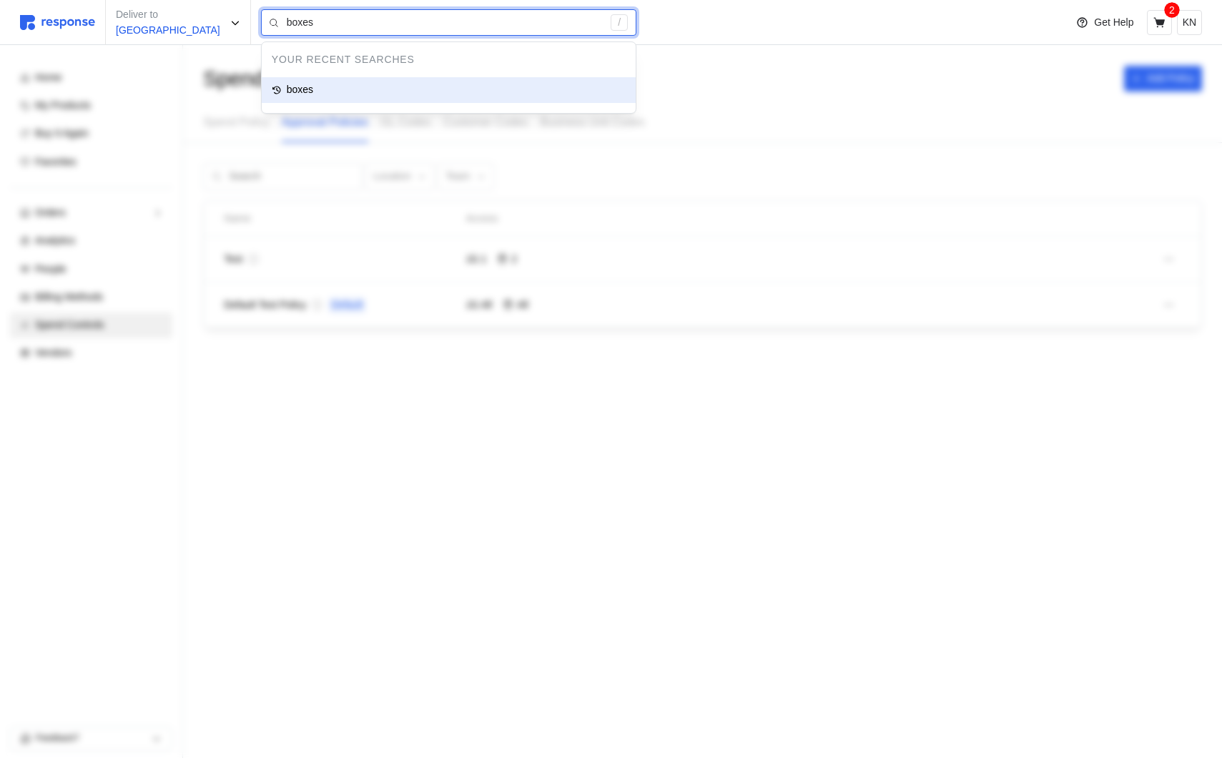
click at [308, 92] on div "boxes" at bounding box center [449, 90] width 374 height 26
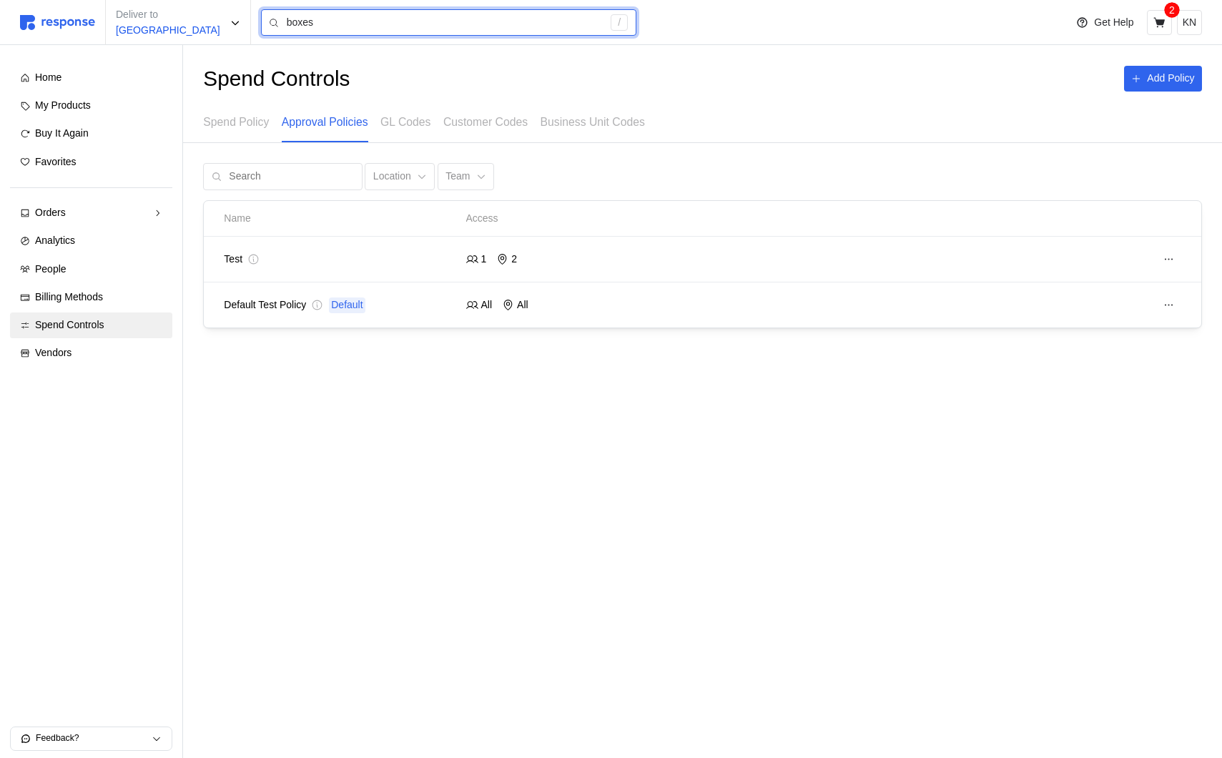
click at [327, 19] on input "boxes" at bounding box center [445, 23] width 317 height 26
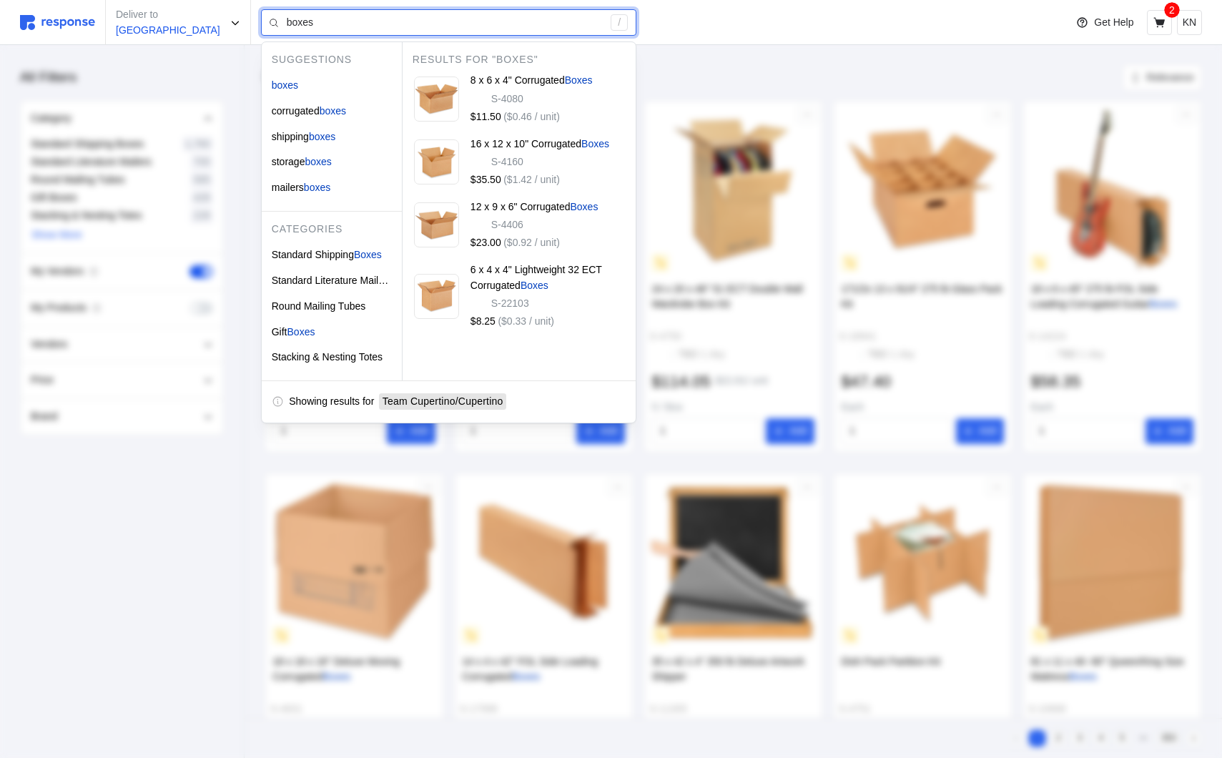
click at [327, 19] on input "boxes" at bounding box center [445, 23] width 317 height 26
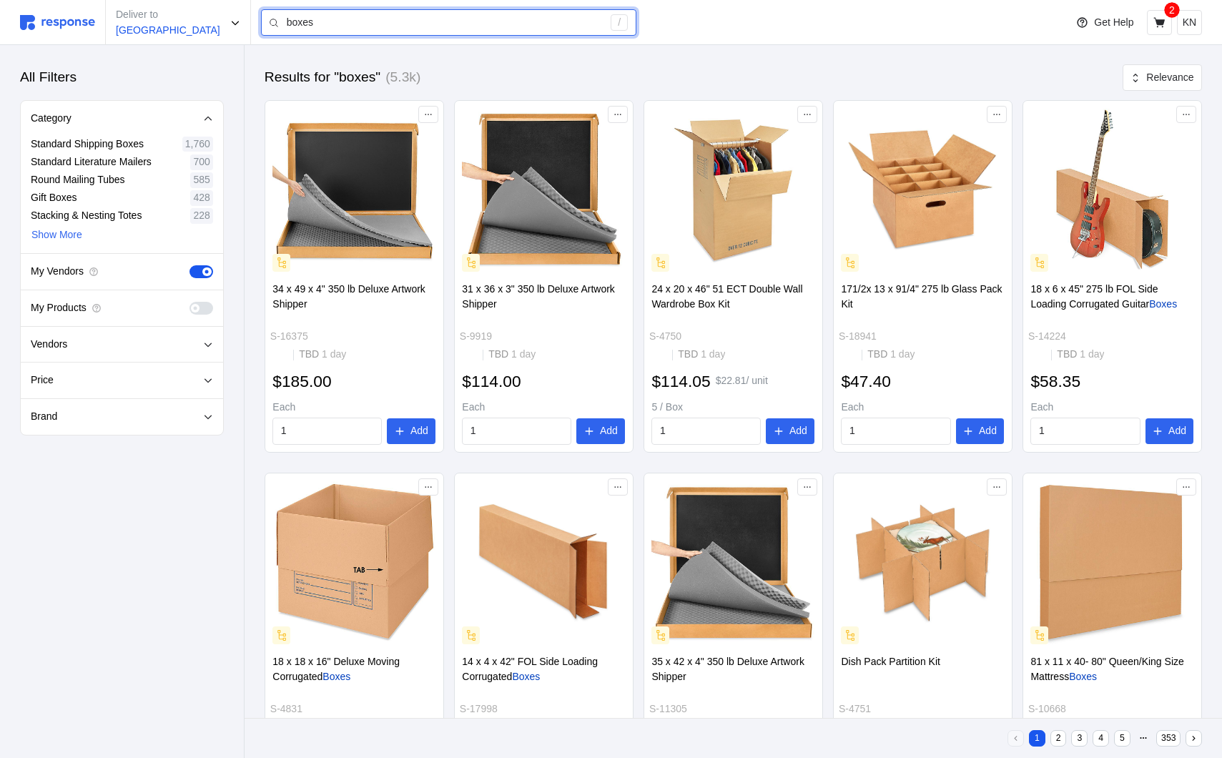
click at [326, 19] on input "boxes" at bounding box center [445, 23] width 317 height 26
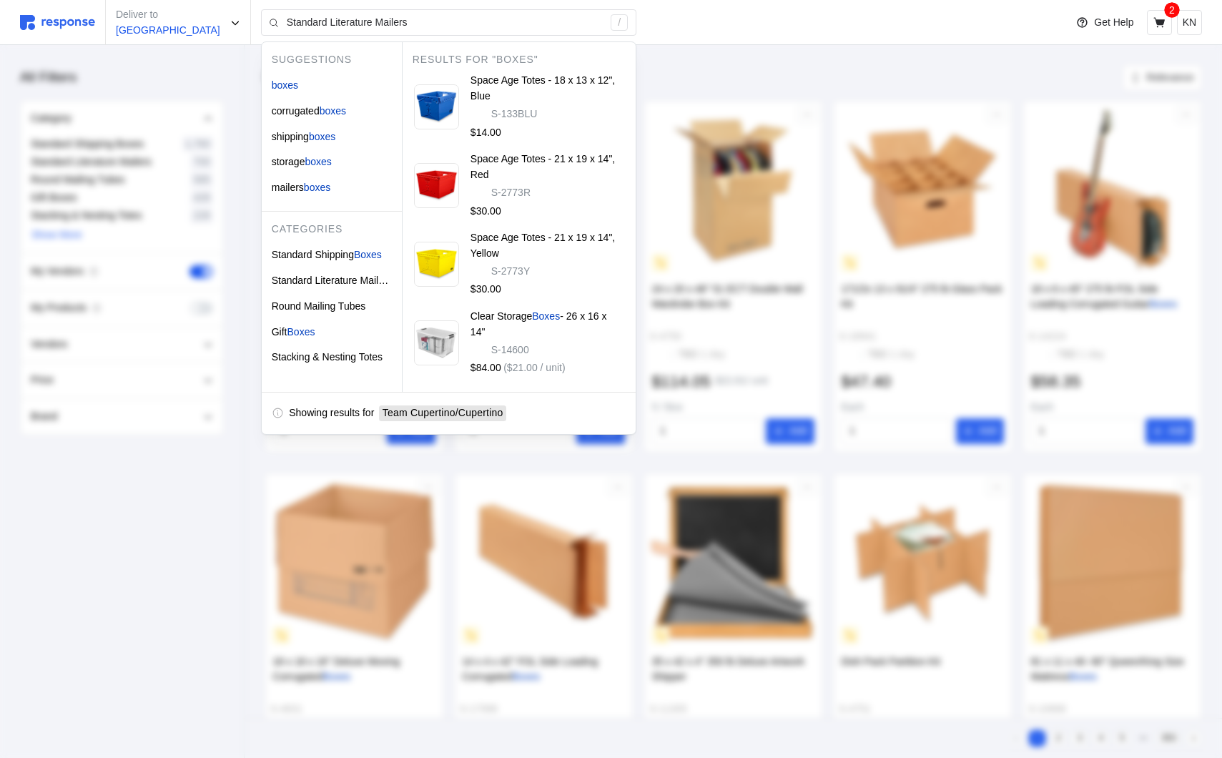
type input "boxes"
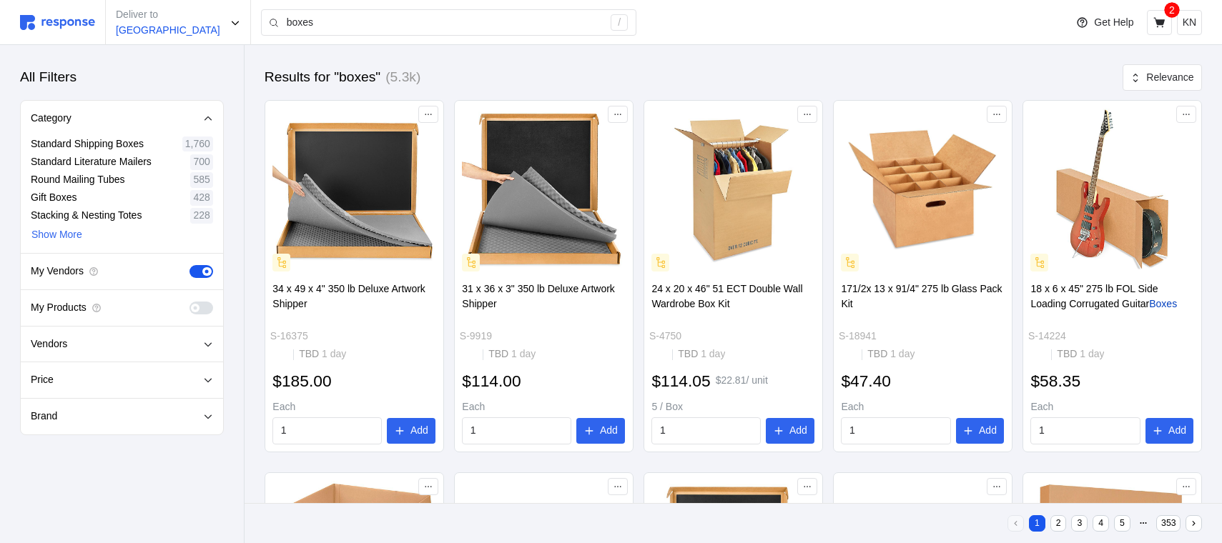
click at [67, 24] on img at bounding box center [57, 22] width 75 height 15
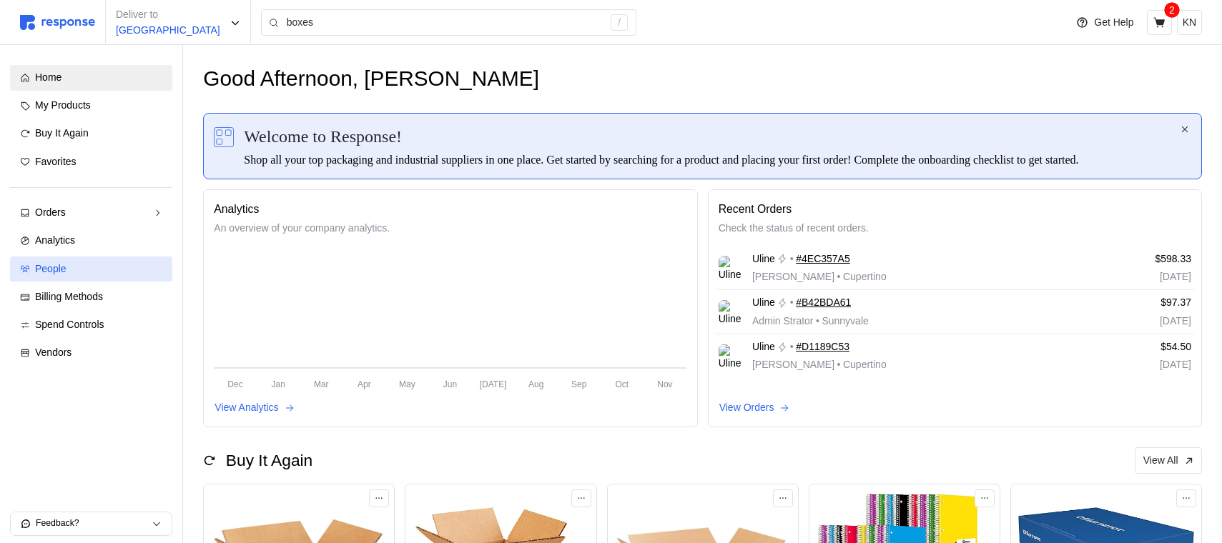
click at [113, 278] on link "People" at bounding box center [91, 270] width 162 height 26
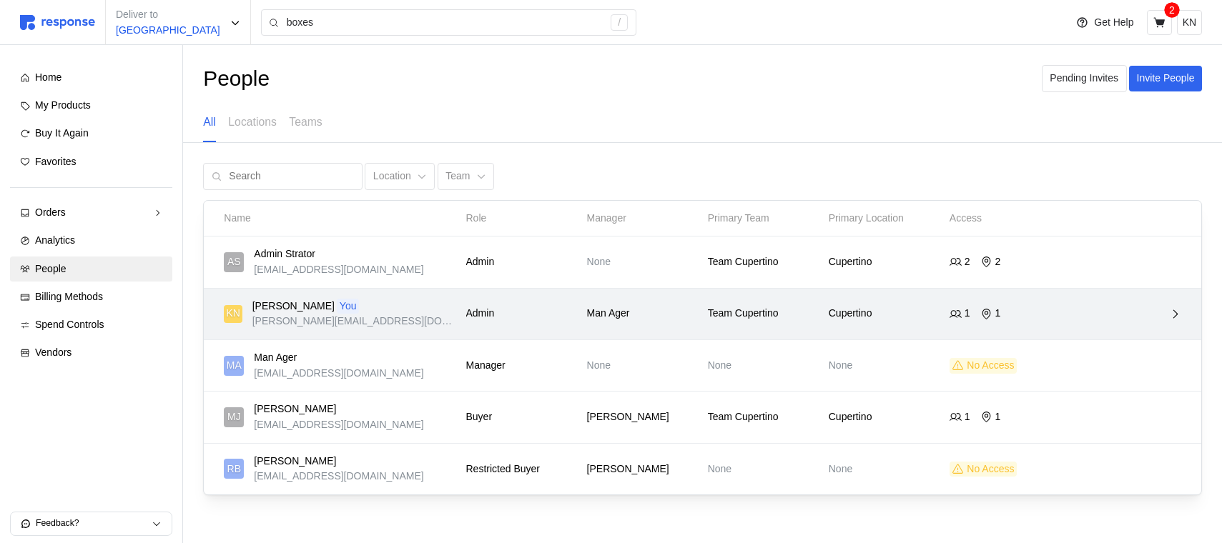
click at [673, 321] on p "Man Ager" at bounding box center [642, 314] width 111 height 16
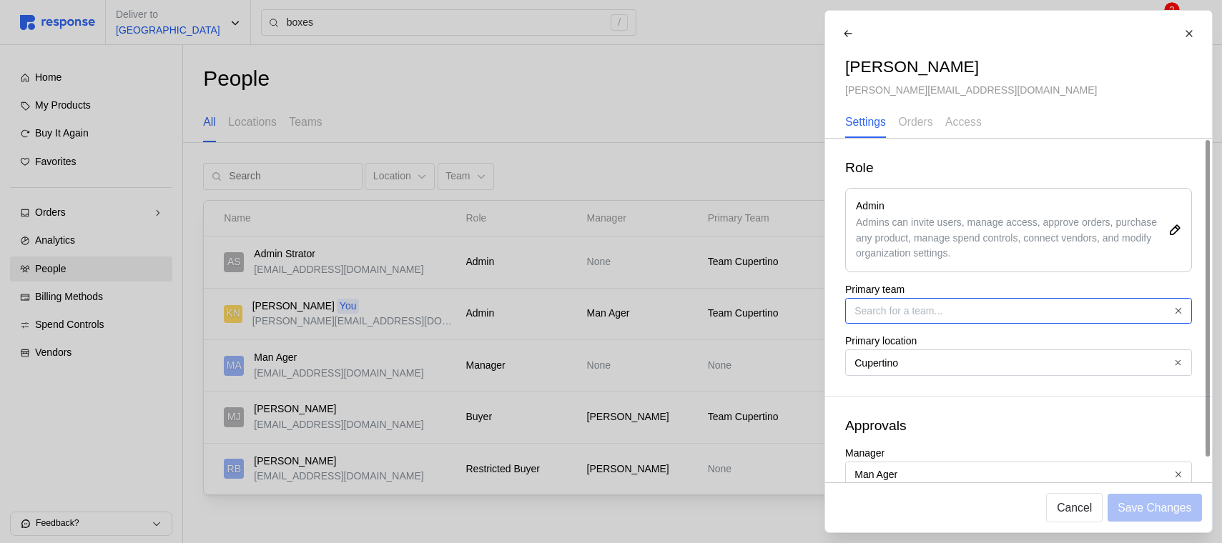
click at [985, 310] on input "Primary team" at bounding box center [1018, 311] width 347 height 26
click at [984, 310] on input "Primary team" at bounding box center [1018, 311] width 347 height 26
type input "Team Cupertino"
click at [989, 275] on div "Role Admin Admins can invite users, manage access, approve orders, purchase any…" at bounding box center [1018, 267] width 387 height 257
click at [966, 124] on p "Access" at bounding box center [963, 122] width 36 height 18
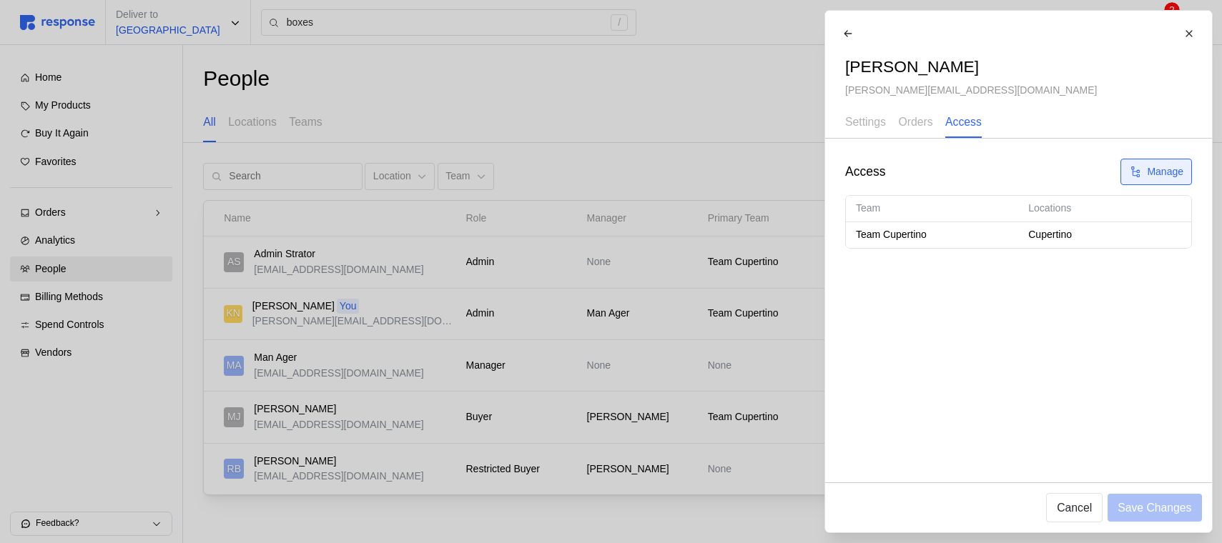
click at [1157, 169] on p "Manage" at bounding box center [1165, 172] width 36 height 16
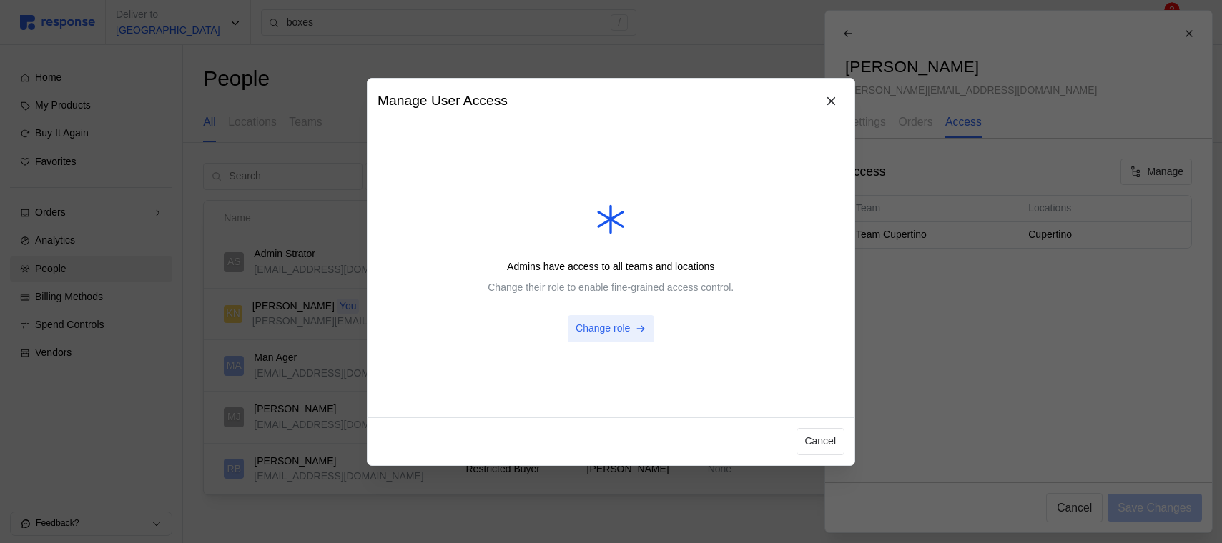
click at [616, 330] on p "Change role" at bounding box center [602, 329] width 54 height 16
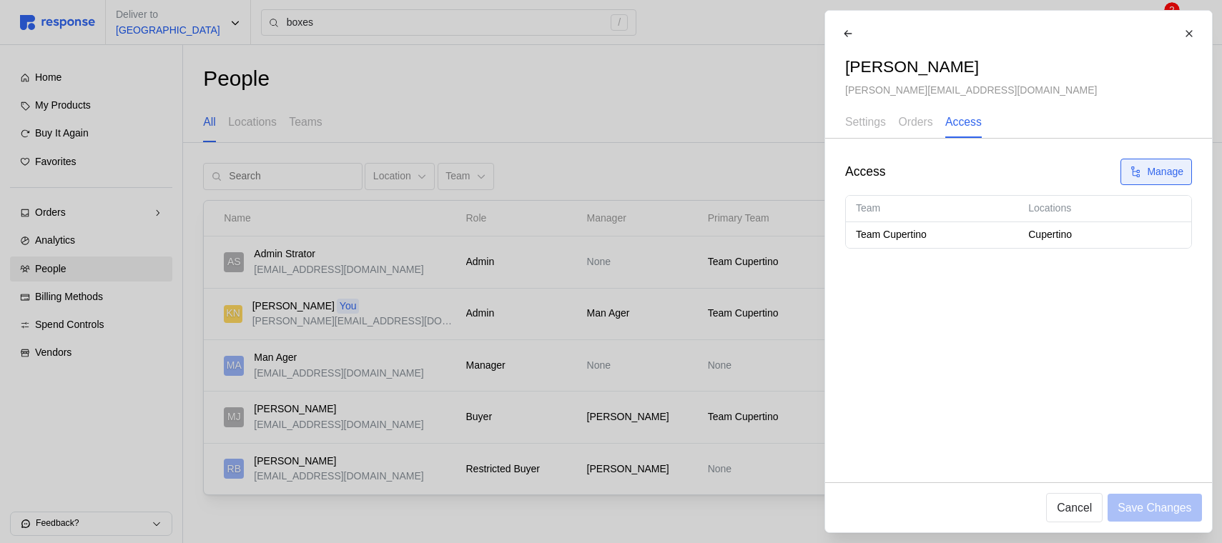
click at [1149, 174] on p "Manage" at bounding box center [1165, 172] width 36 height 16
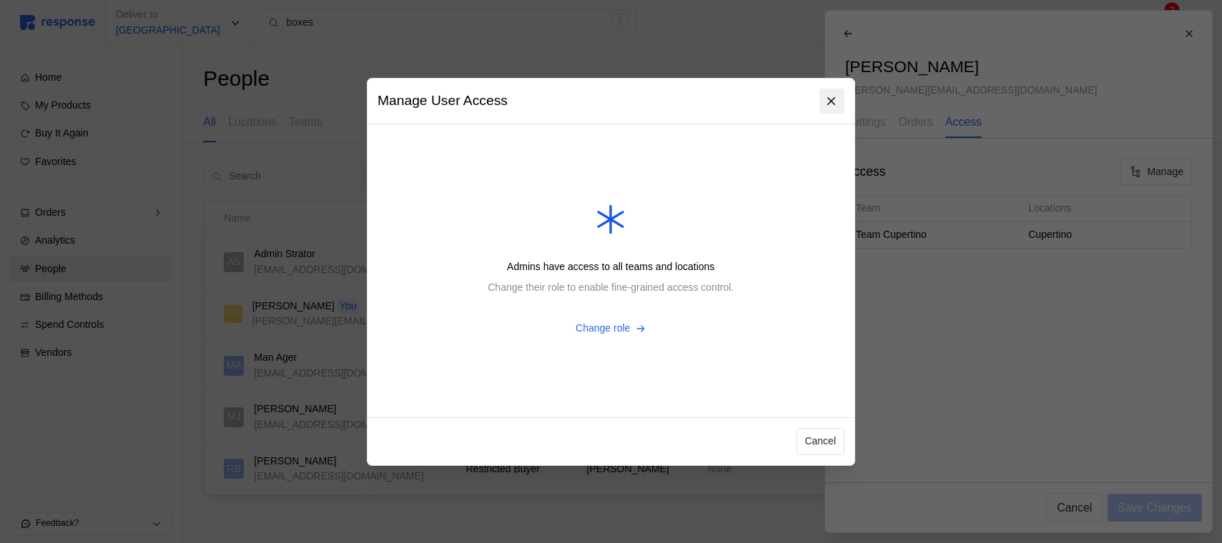
click at [828, 97] on icon at bounding box center [832, 101] width 8 height 8
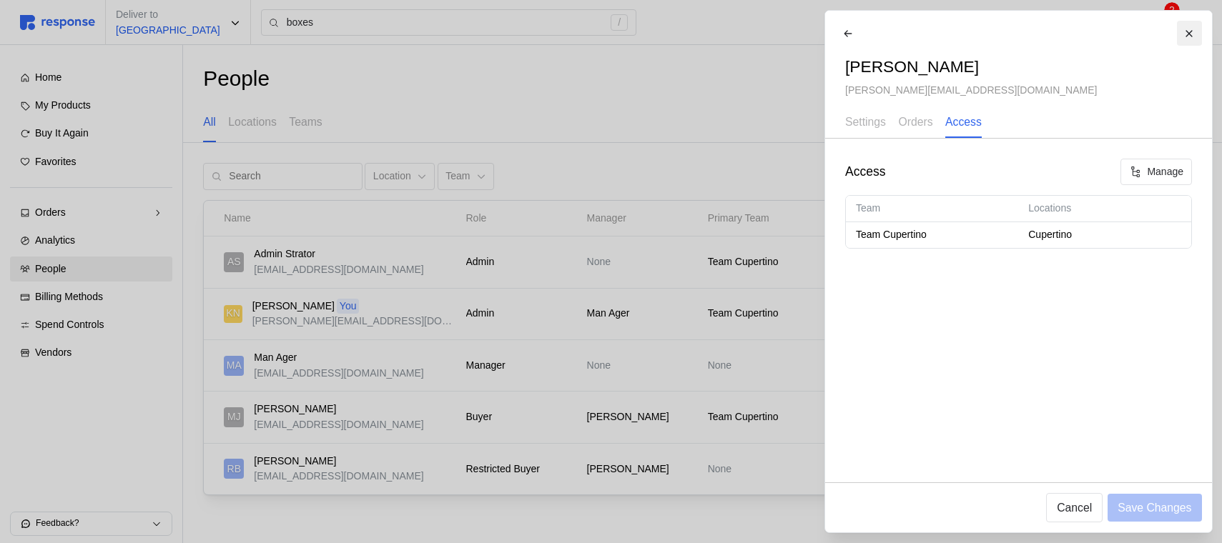
click at [1177, 33] on button at bounding box center [1188, 33] width 25 height 25
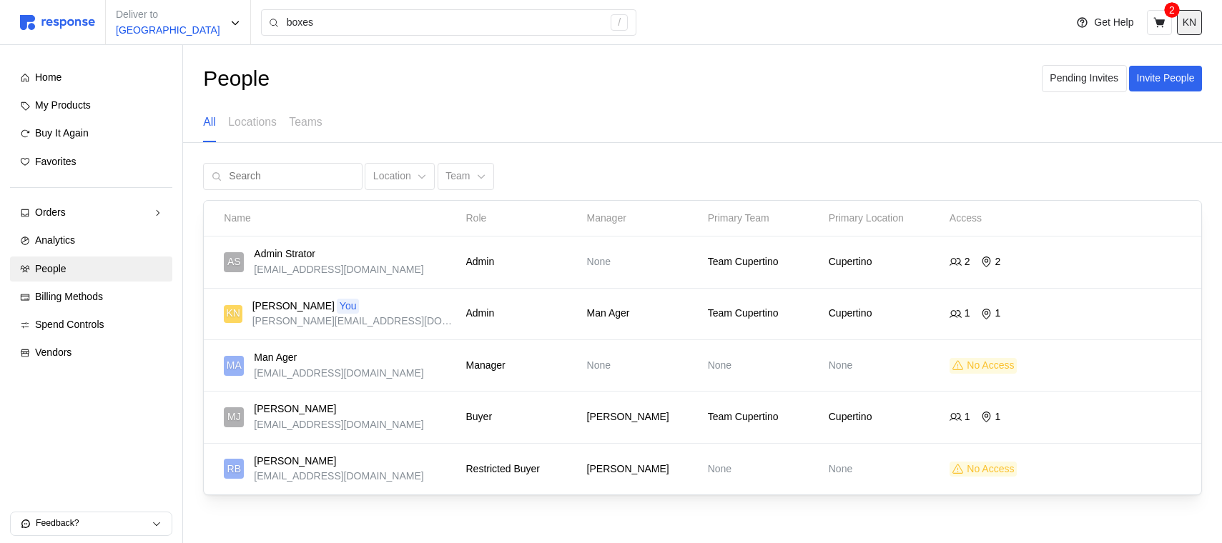
click at [1186, 24] on p "KN" at bounding box center [1189, 23] width 14 height 16
click at [1149, 81] on p "Logout" at bounding box center [1146, 82] width 92 height 16
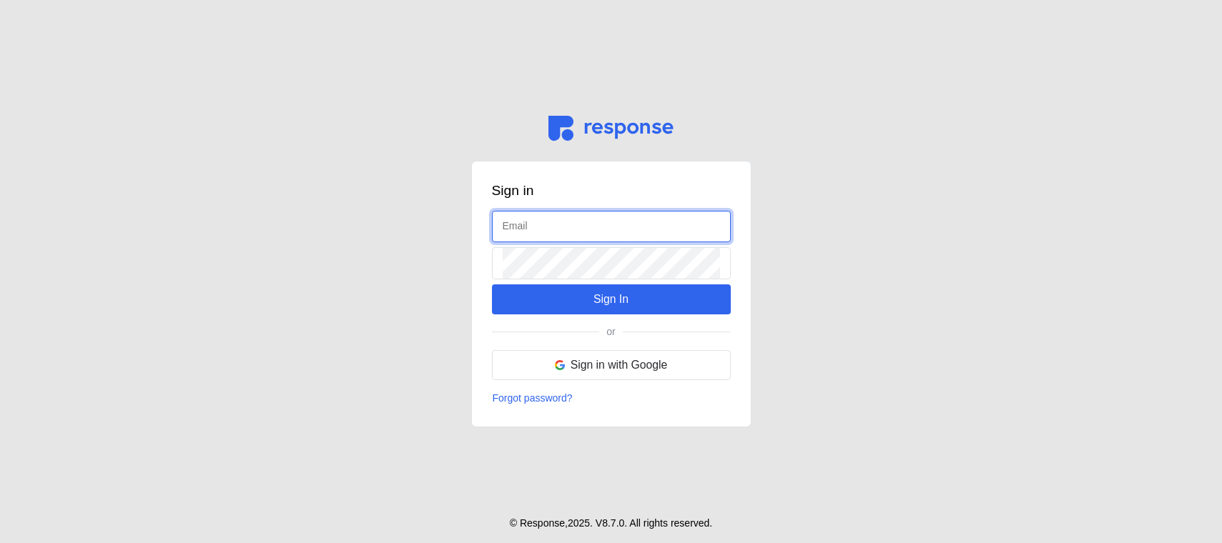
click at [578, 217] on input "text" at bounding box center [611, 227] width 217 height 31
type input "[EMAIL_ADDRESS][DOMAIN_NAME]"
